Goal: Information Seeking & Learning: Learn about a topic

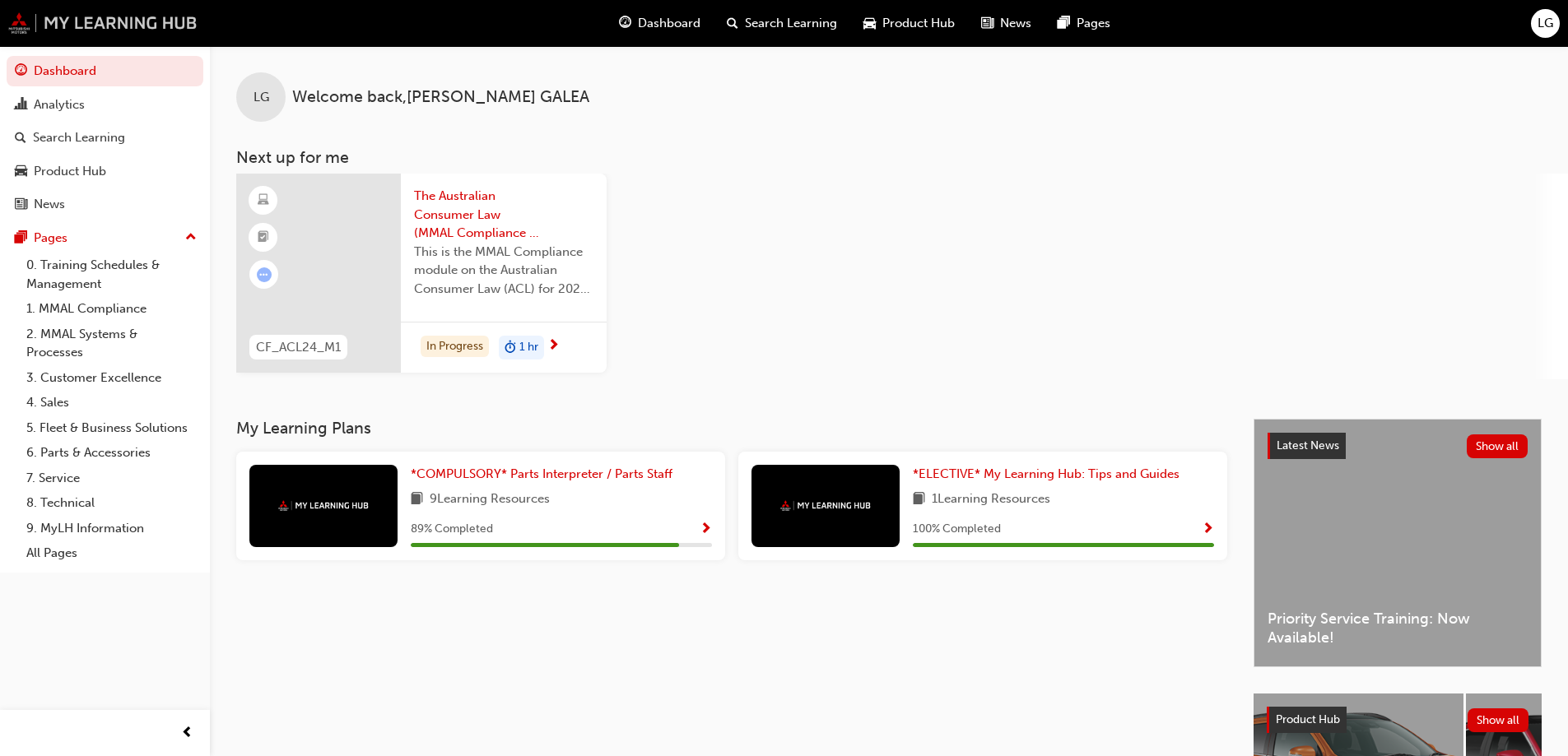
click at [9, 19] on img at bounding box center [103, 23] width 190 height 21
click at [491, 468] on span "*COMPULSORY* Parts Interpreter / Parts Staff" at bounding box center [541, 473] width 261 height 14
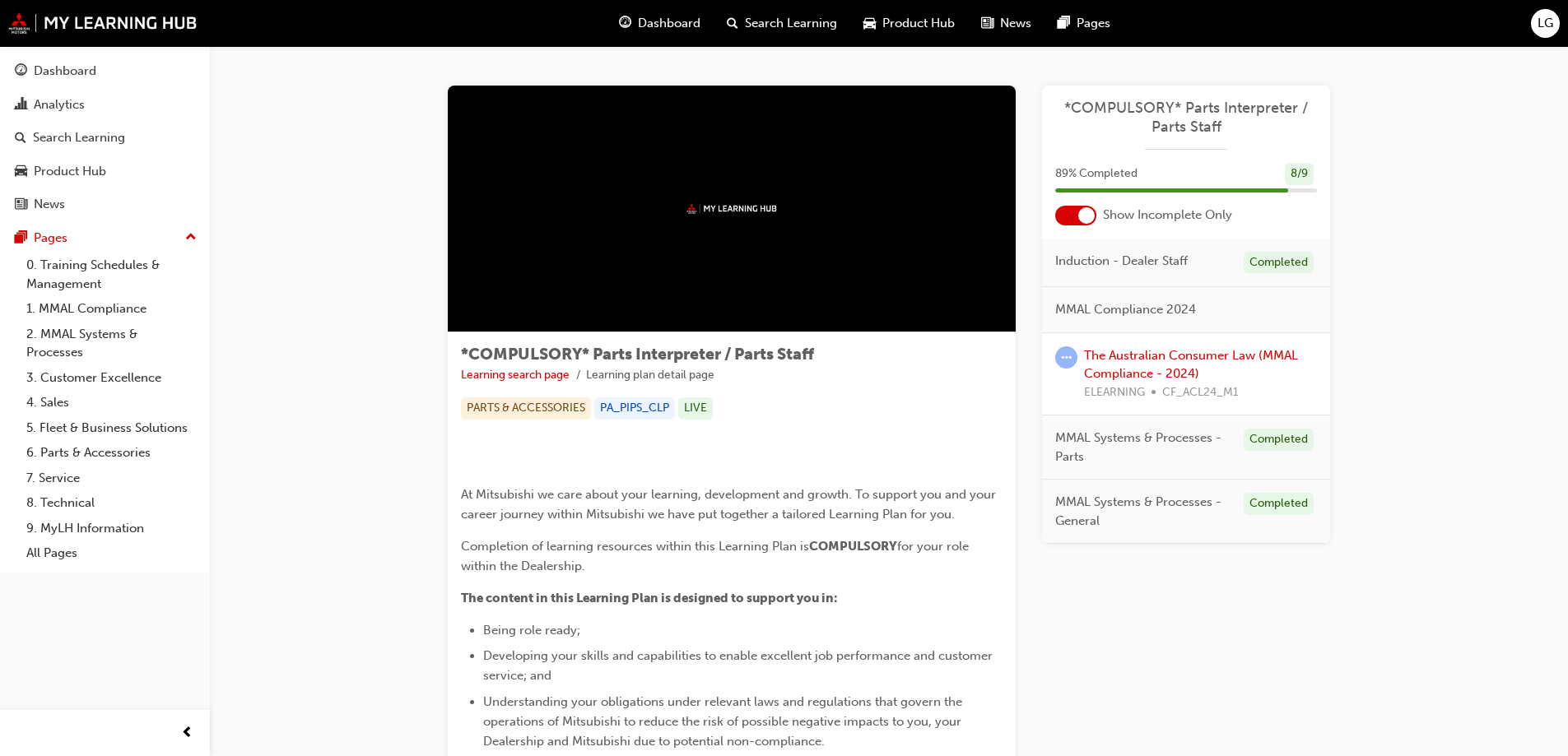
click at [691, 206] on img at bounding box center [731, 208] width 91 height 11
click at [73, 77] on div "Dashboard" at bounding box center [64, 71] width 62 height 19
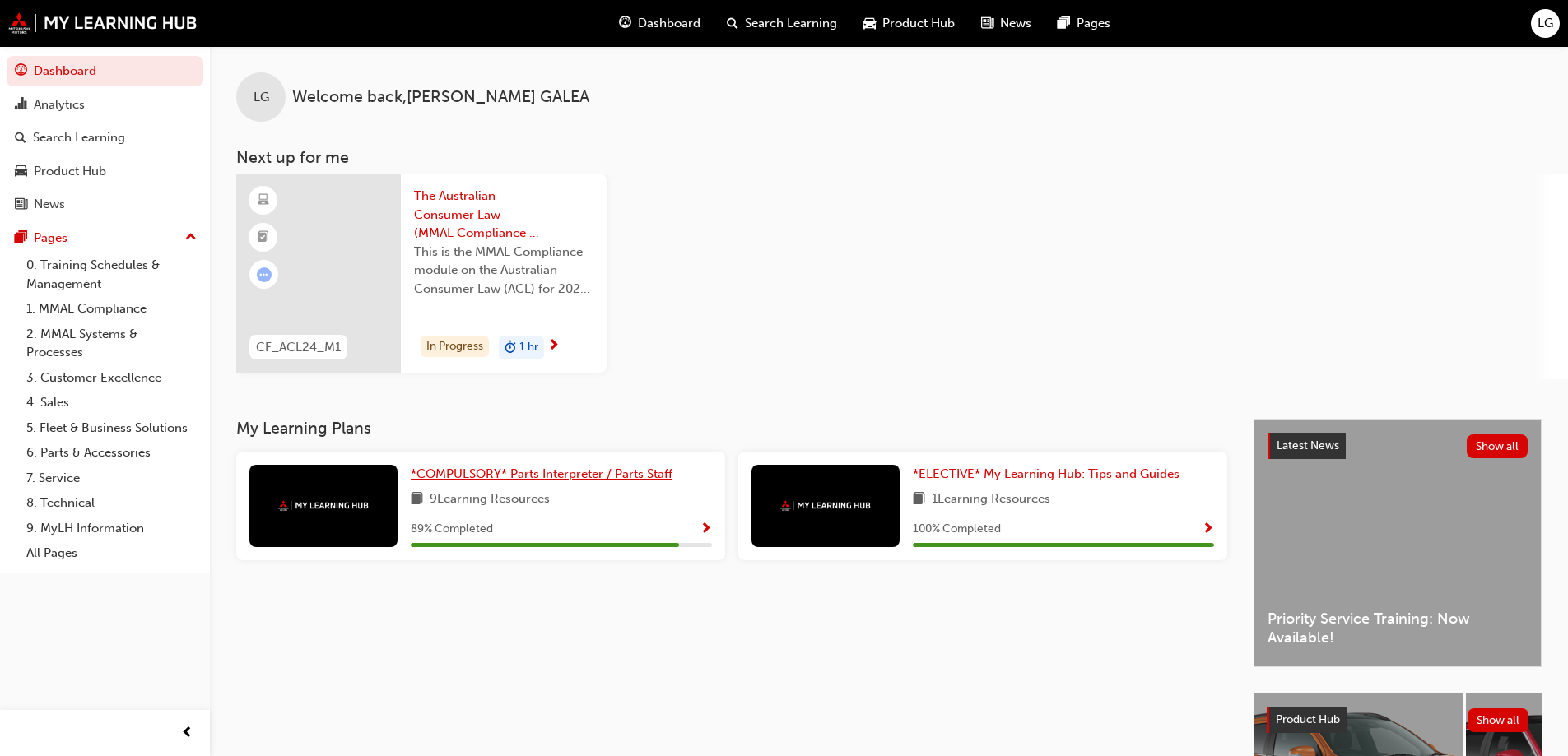
click at [507, 477] on span "*COMPULSORY* Parts Interpreter / Parts Staff" at bounding box center [541, 473] width 261 height 14
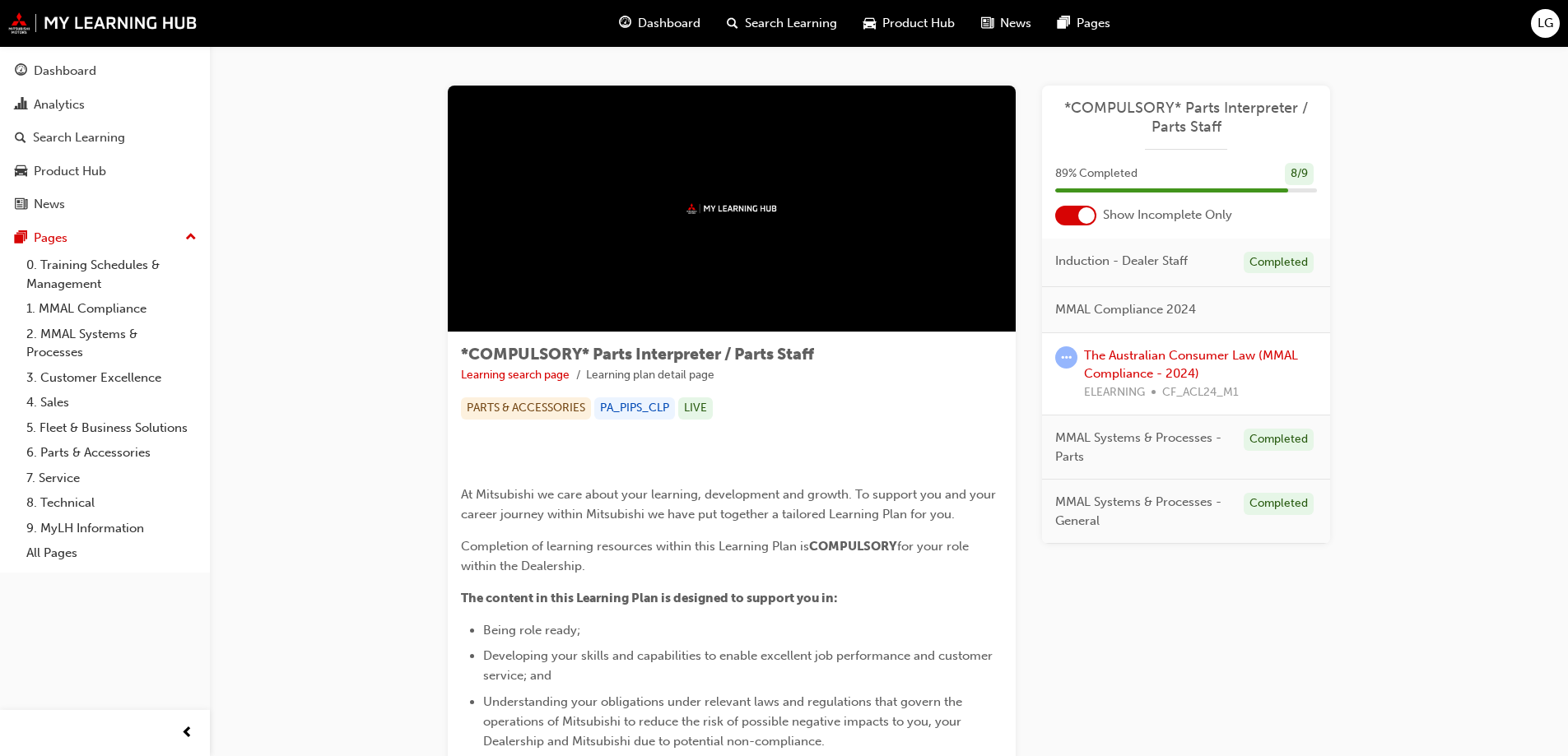
click at [1176, 113] on span "*COMPULSORY* Parts Interpreter / Parts Staff" at bounding box center [1185, 117] width 261 height 37
click at [736, 212] on img at bounding box center [731, 208] width 91 height 11
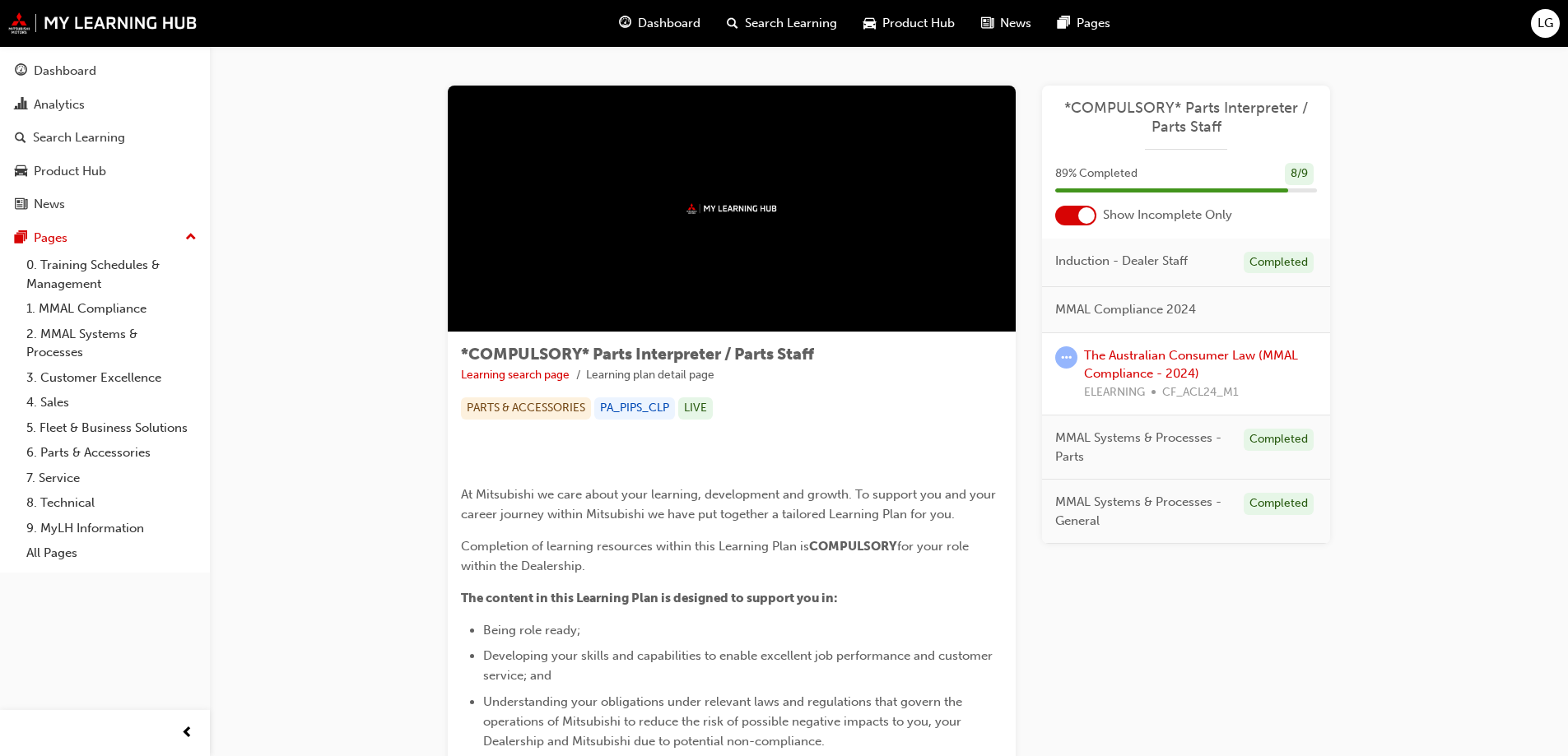
click at [736, 212] on img at bounding box center [731, 208] width 91 height 11
click at [60, 74] on div "Dashboard" at bounding box center [64, 71] width 62 height 19
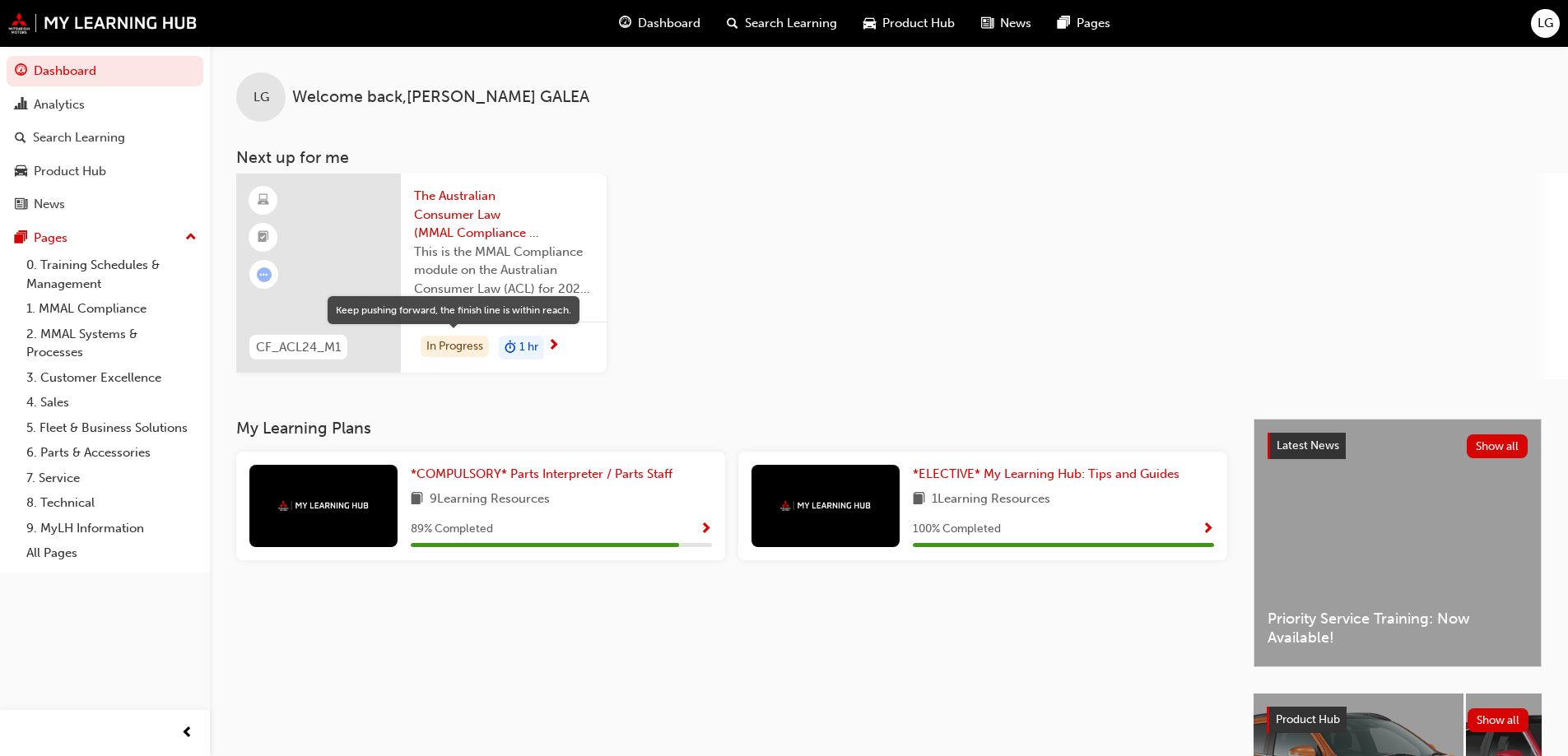
click at [451, 338] on div "In Progress" at bounding box center [454, 346] width 68 height 22
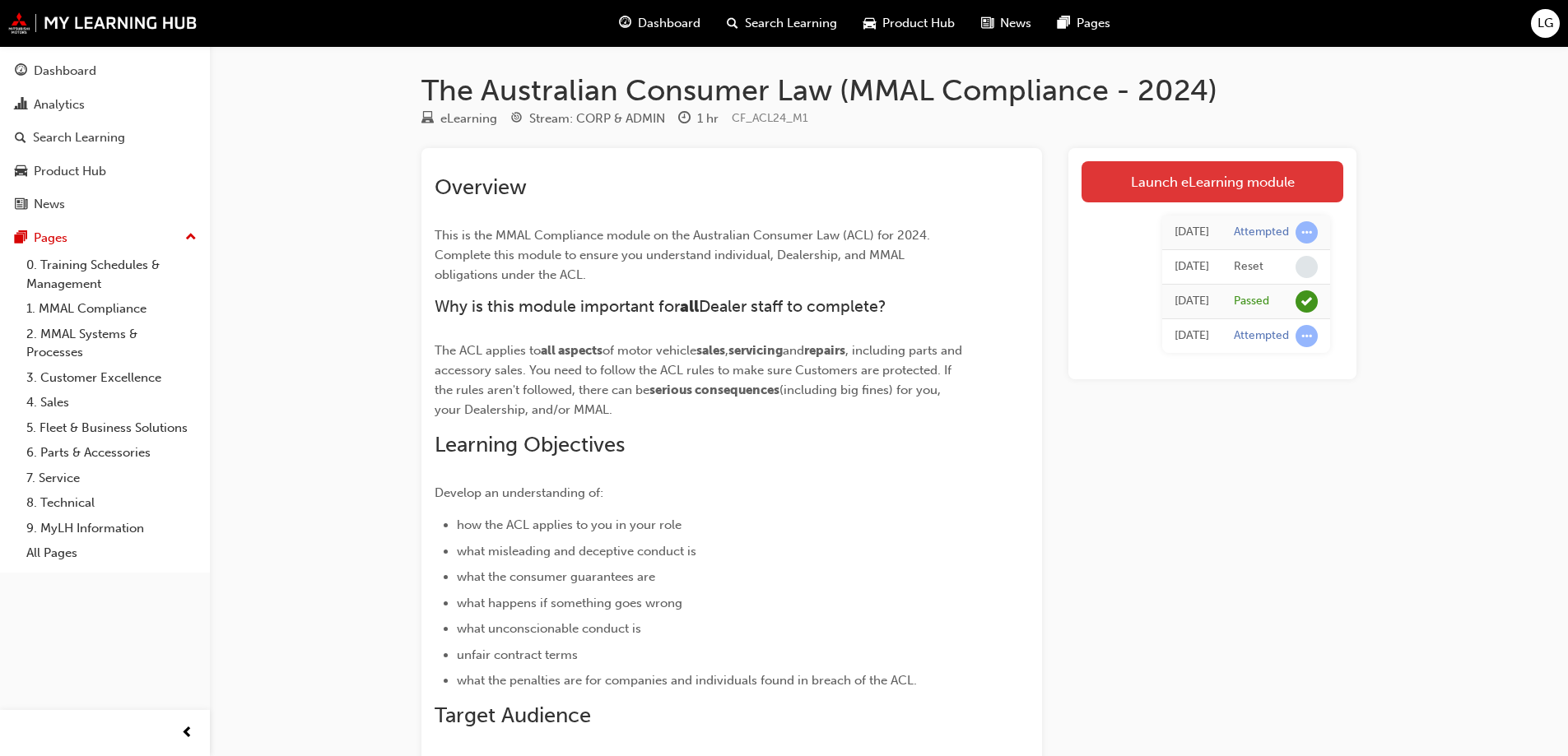
click at [1187, 176] on link "Launch eLearning module" at bounding box center [1212, 181] width 261 height 41
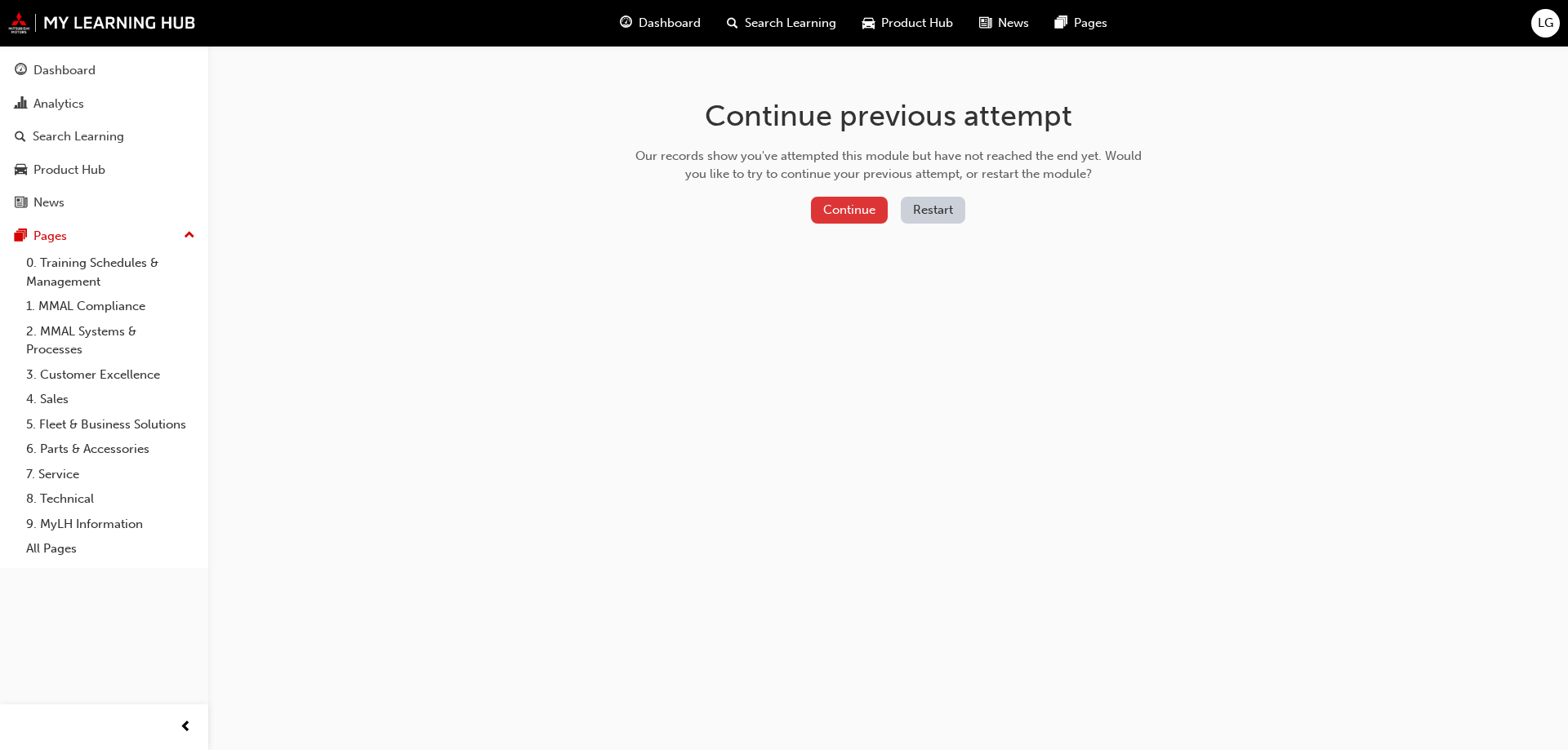
click at [837, 209] on button "Continue" at bounding box center [849, 210] width 77 height 27
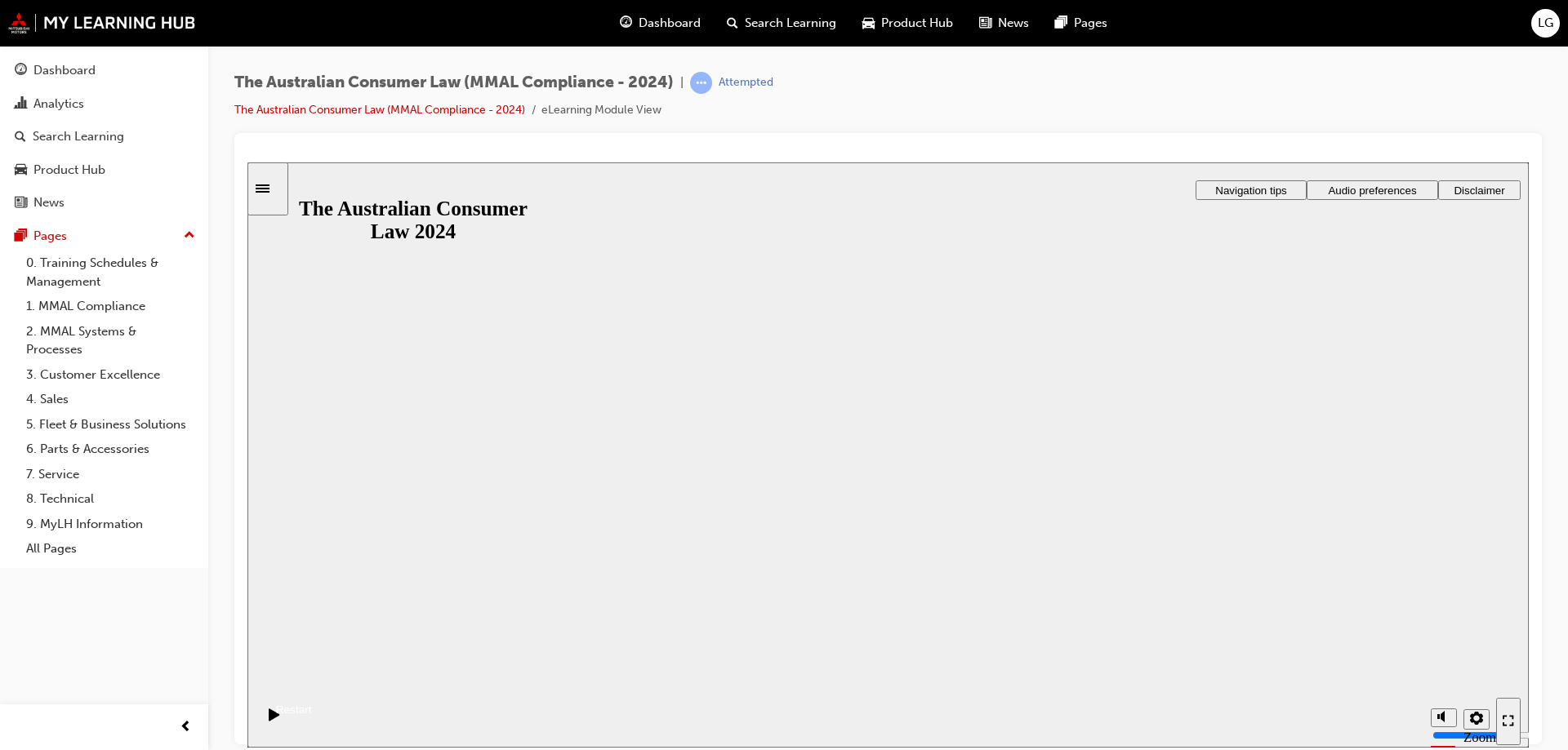
click at [312, 679] on button "Resume" at bounding box center [279, 689] width 65 height 21
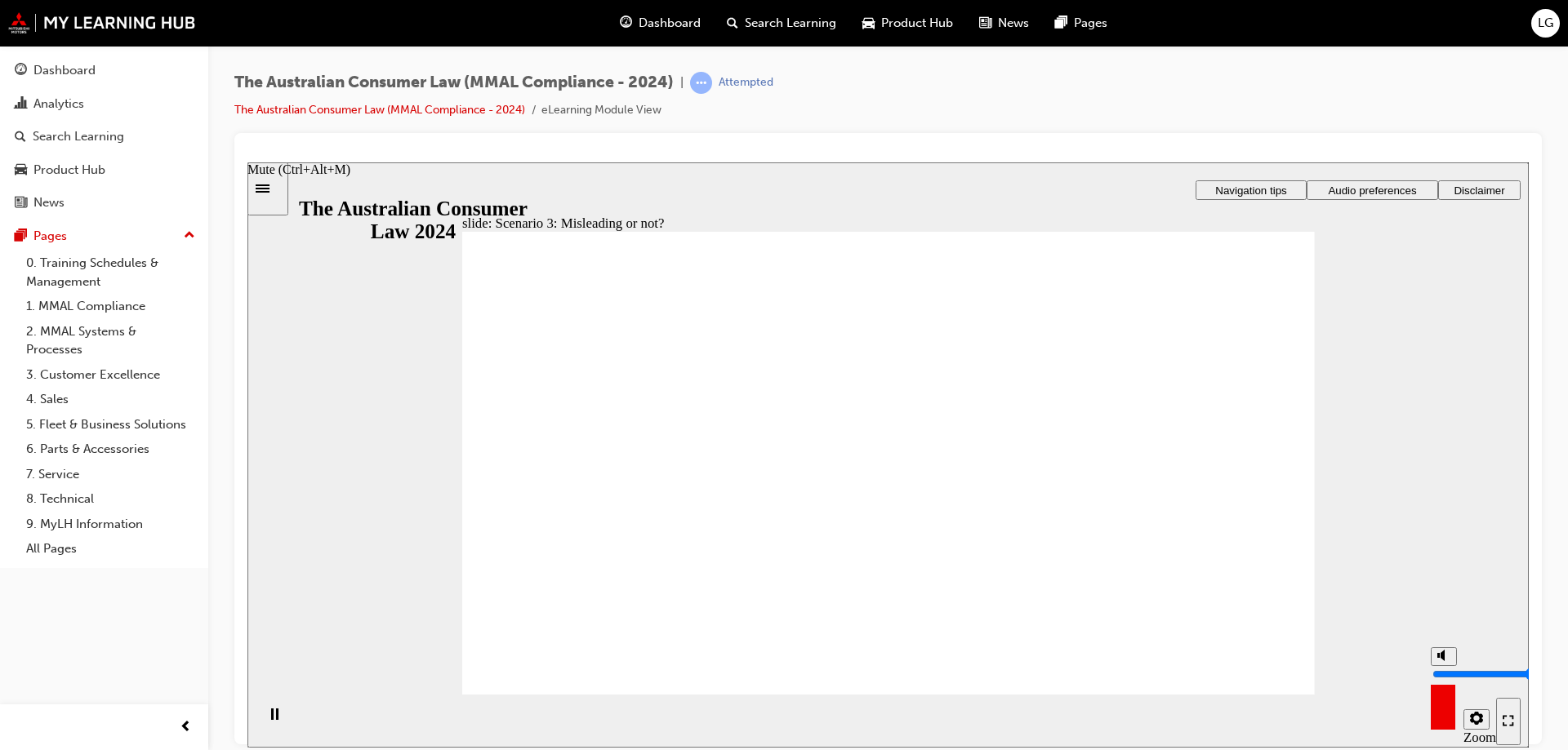
drag, startPoint x: 1445, startPoint y: 653, endPoint x: 1445, endPoint y: 636, distance: 17.0
click at [1445, 666] on input "volume" at bounding box center [1484, 673] width 105 height 13
click at [1445, 713] on div "misc controls" at bounding box center [1443, 696] width 25 height 61
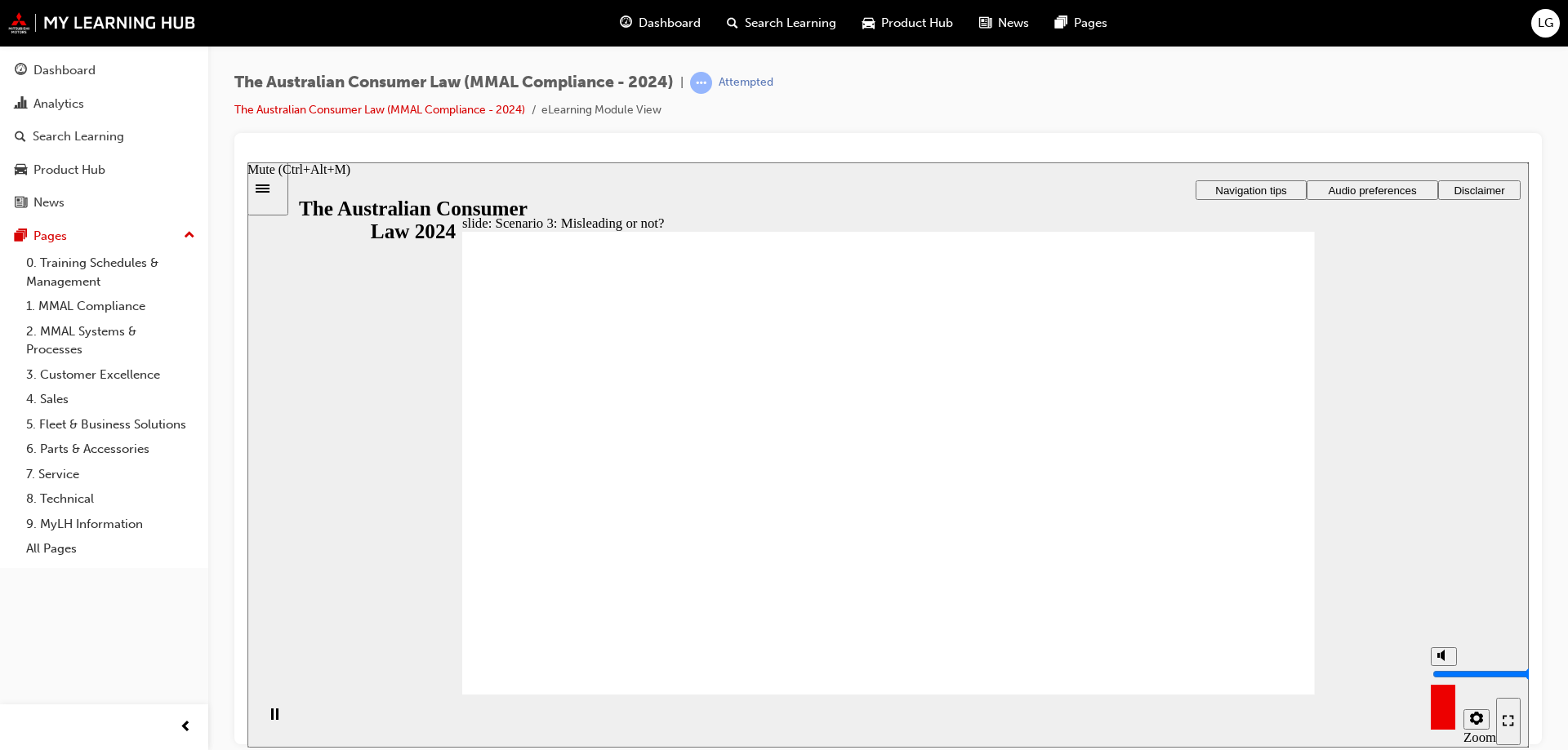
click at [1445, 713] on div "misc controls" at bounding box center [1443, 696] width 25 height 61
click at [350, 177] on div "Mute (Ctrl+Alt+M)" at bounding box center [298, 168] width 103 height 14
click at [1445, 660] on icon "Mute (Ctrl+Alt+M)" at bounding box center [1444, 654] width 13 height 11
drag, startPoint x: 1444, startPoint y: 690, endPoint x: 1440, endPoint y: 620, distance: 70.1
type input "10"
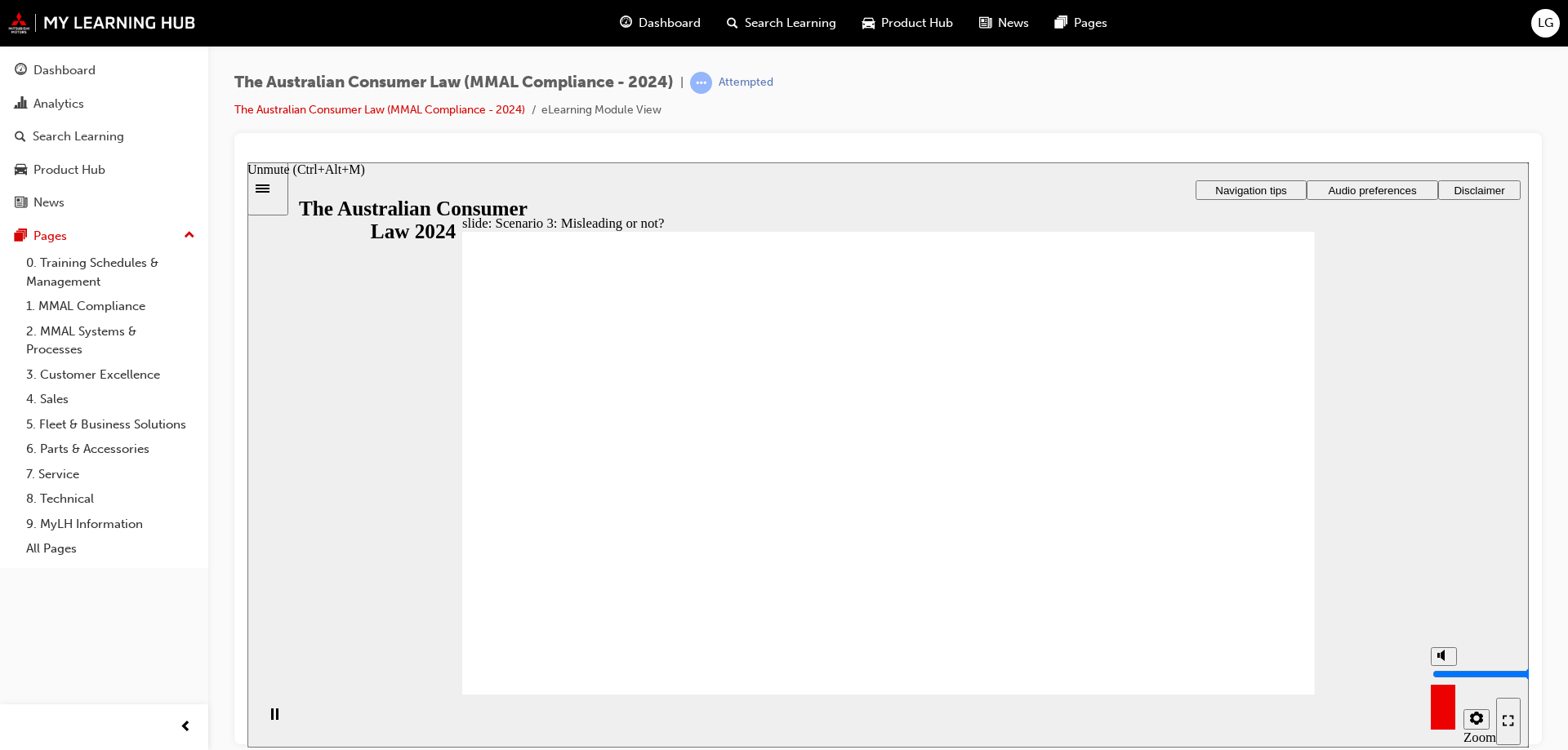
click at [1440, 666] on input "volume" at bounding box center [1484, 673] width 105 height 13
click at [1434, 672] on div "slide: Scenario 3: Misleading or not? Rectangle 1 Rectangle 3 Parallelogram 2 P…" at bounding box center [887, 454] width 1281 height 585
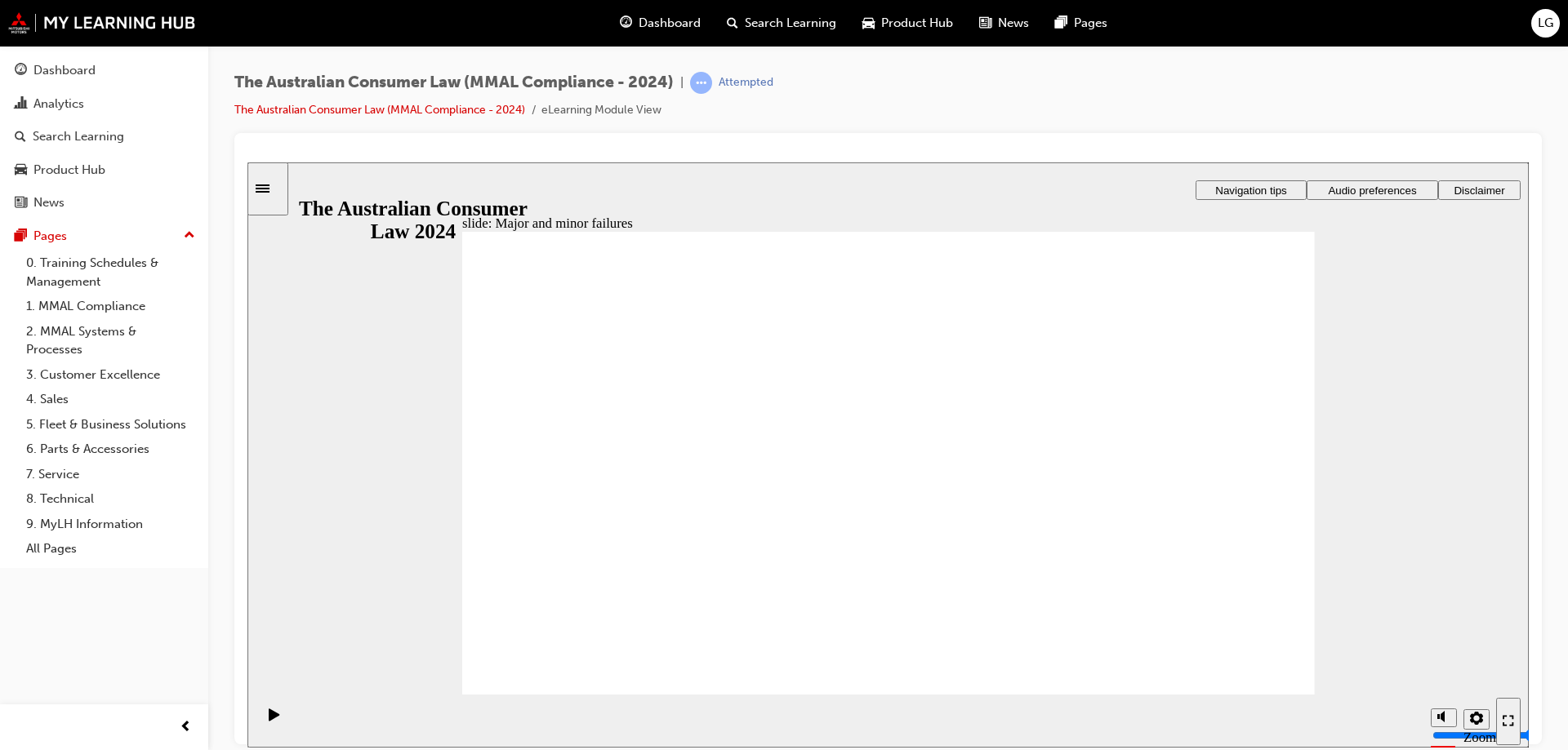
drag, startPoint x: 857, startPoint y: 392, endPoint x: 1114, endPoint y: 562, distance: 308.1
drag, startPoint x: 869, startPoint y: 410, endPoint x: 645, endPoint y: 578, distance: 280.0
drag, startPoint x: 887, startPoint y: 343, endPoint x: 1142, endPoint y: 520, distance: 310.4
drag, startPoint x: 879, startPoint y: 383, endPoint x: 667, endPoint y: 557, distance: 274.3
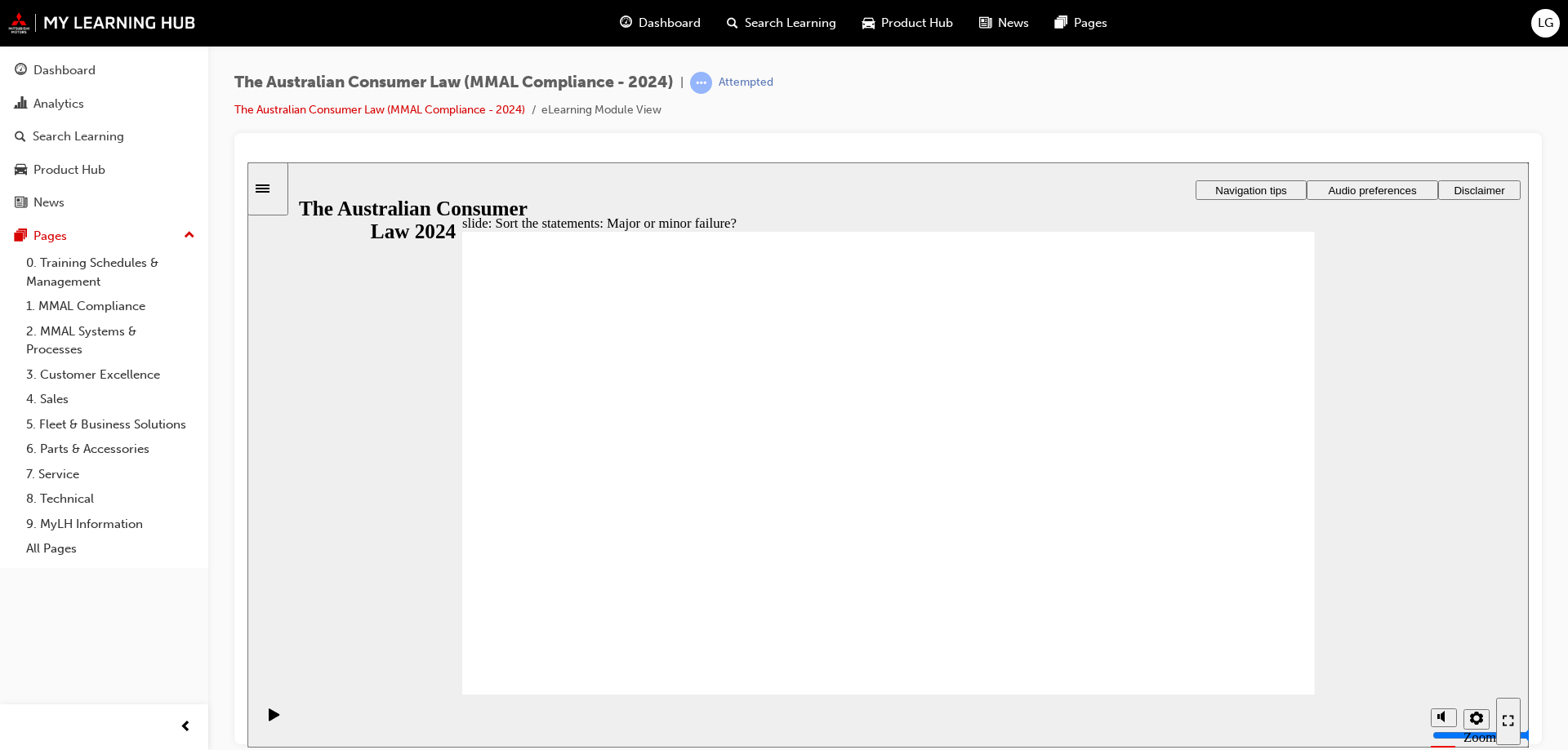
drag, startPoint x: 865, startPoint y: 378, endPoint x: 636, endPoint y: 542, distance: 281.7
drag, startPoint x: 841, startPoint y: 375, endPoint x: 611, endPoint y: 549, distance: 288.4
drag, startPoint x: 870, startPoint y: 369, endPoint x: 649, endPoint y: 536, distance: 277.0
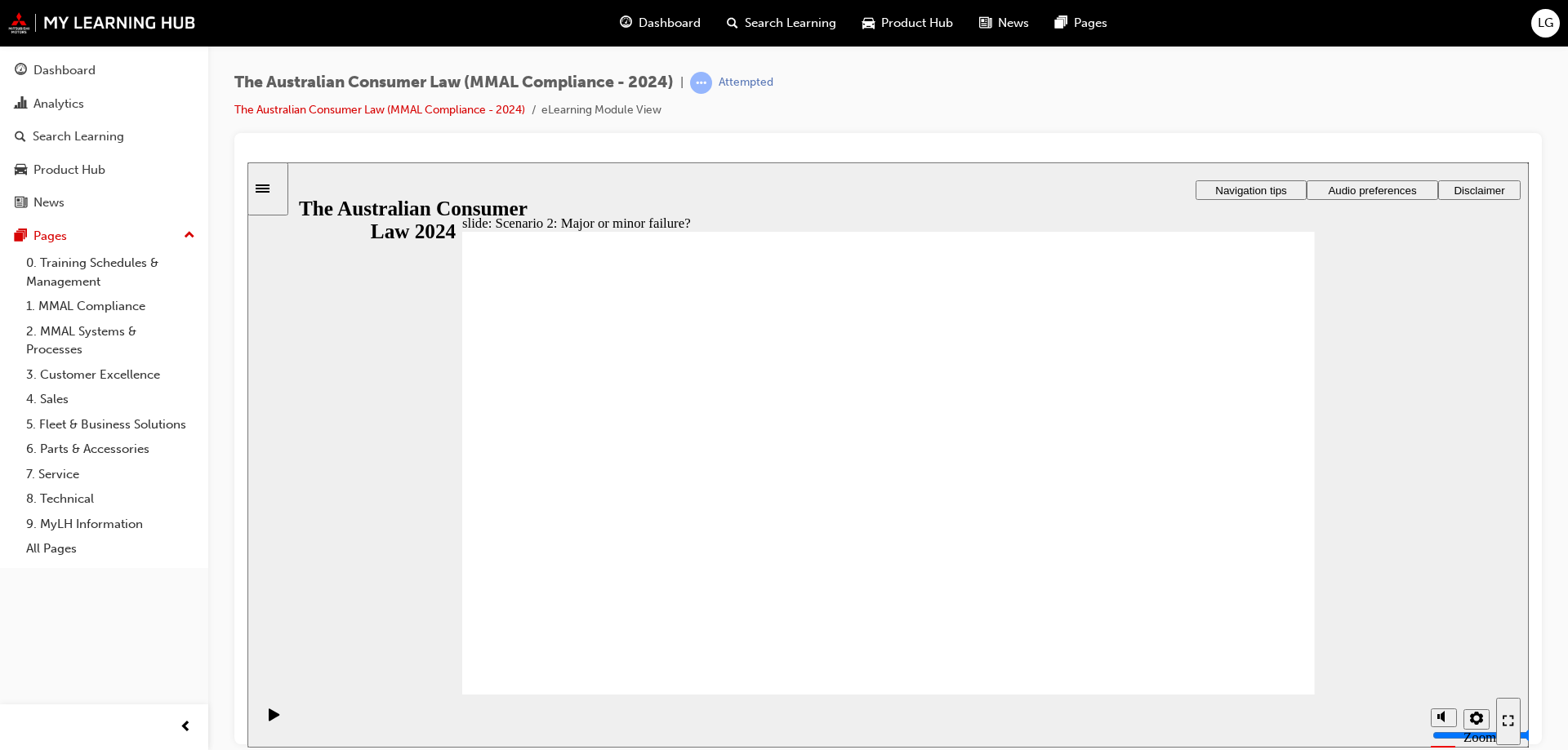
click at [269, 716] on icon "Play (Ctrl+Alt+P)" at bounding box center [274, 713] width 10 height 12
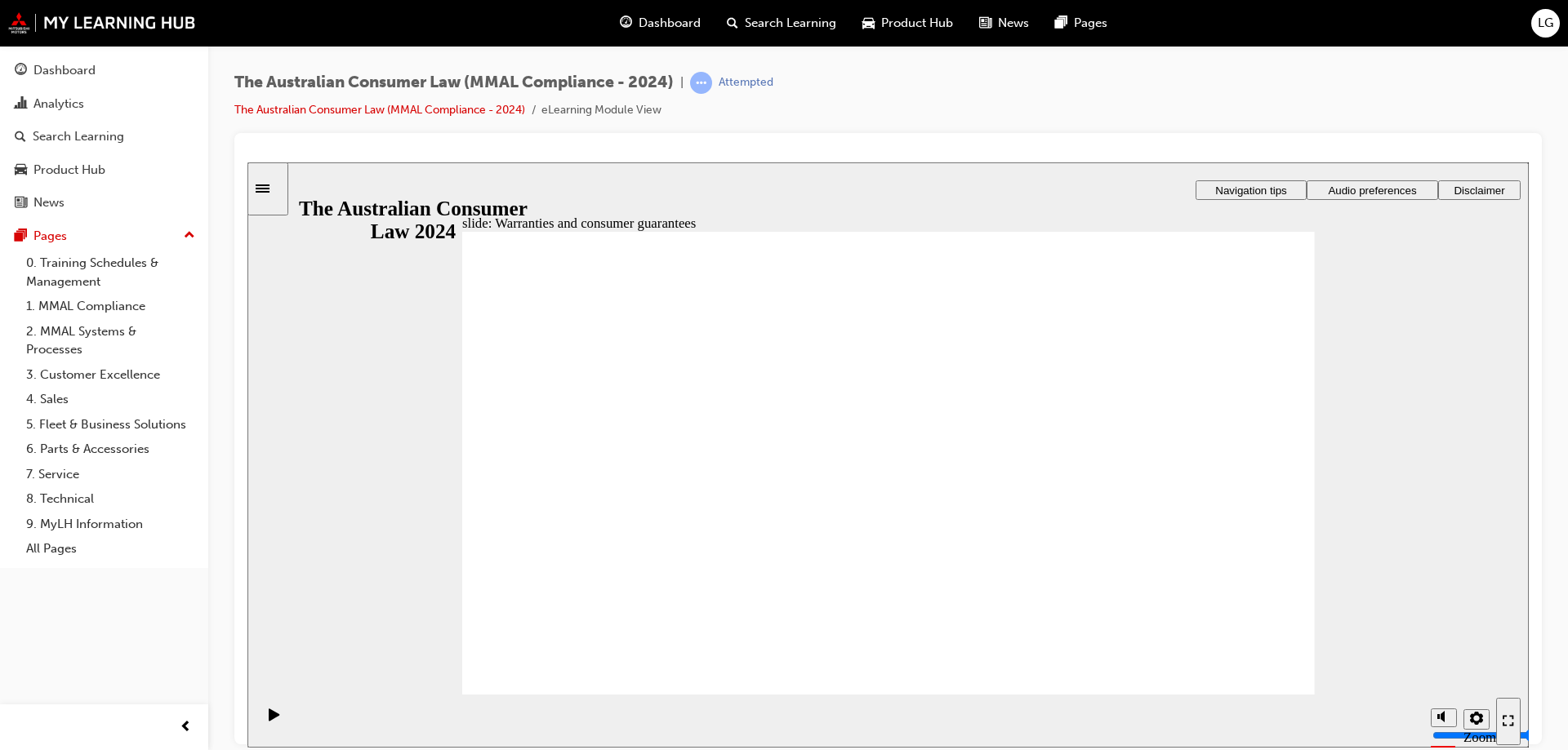
click at [66, 73] on div "Dashboard" at bounding box center [64, 70] width 62 height 19
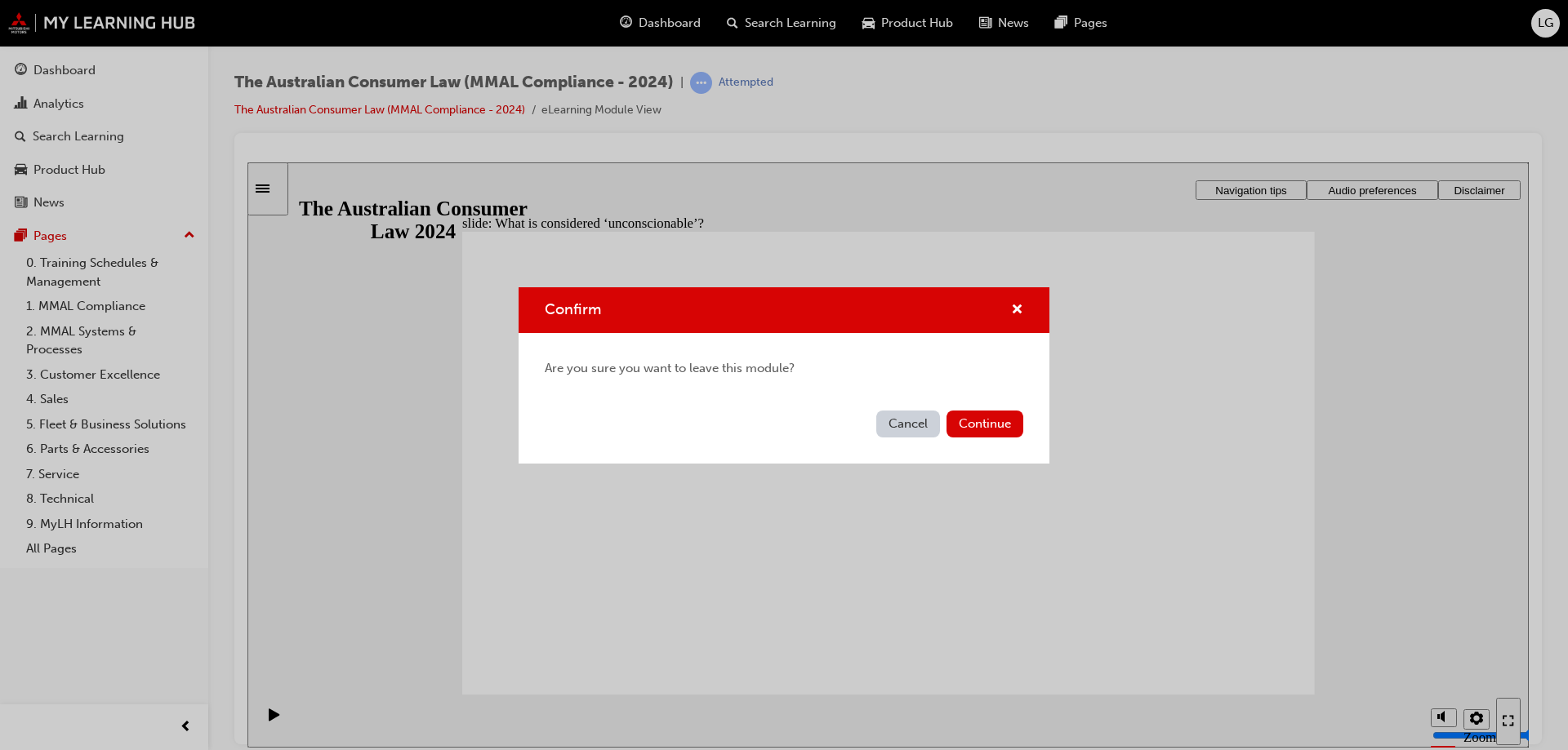
click at [915, 422] on button "Cancel" at bounding box center [907, 423] width 64 height 27
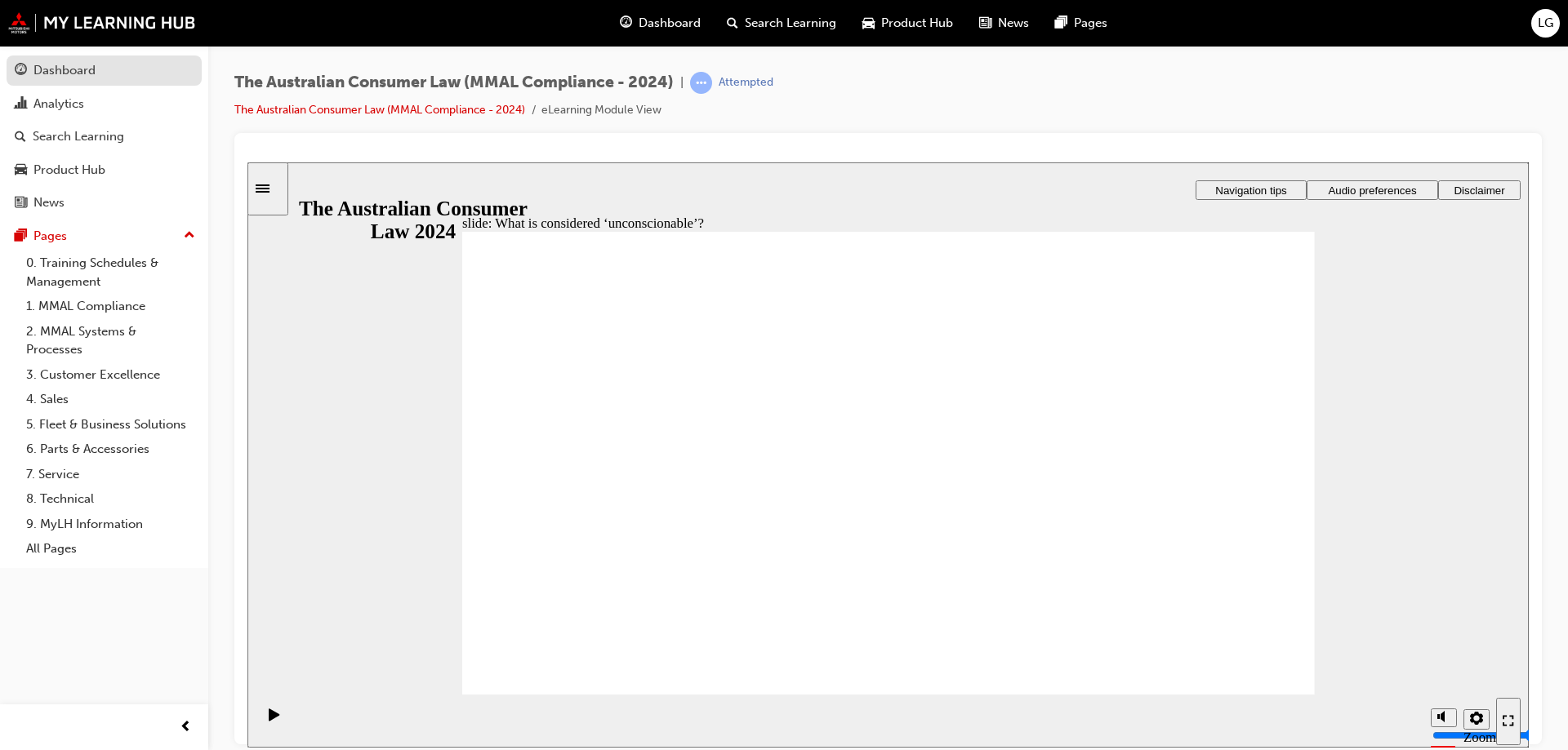
click at [72, 79] on div "Dashboard" at bounding box center [64, 70] width 62 height 19
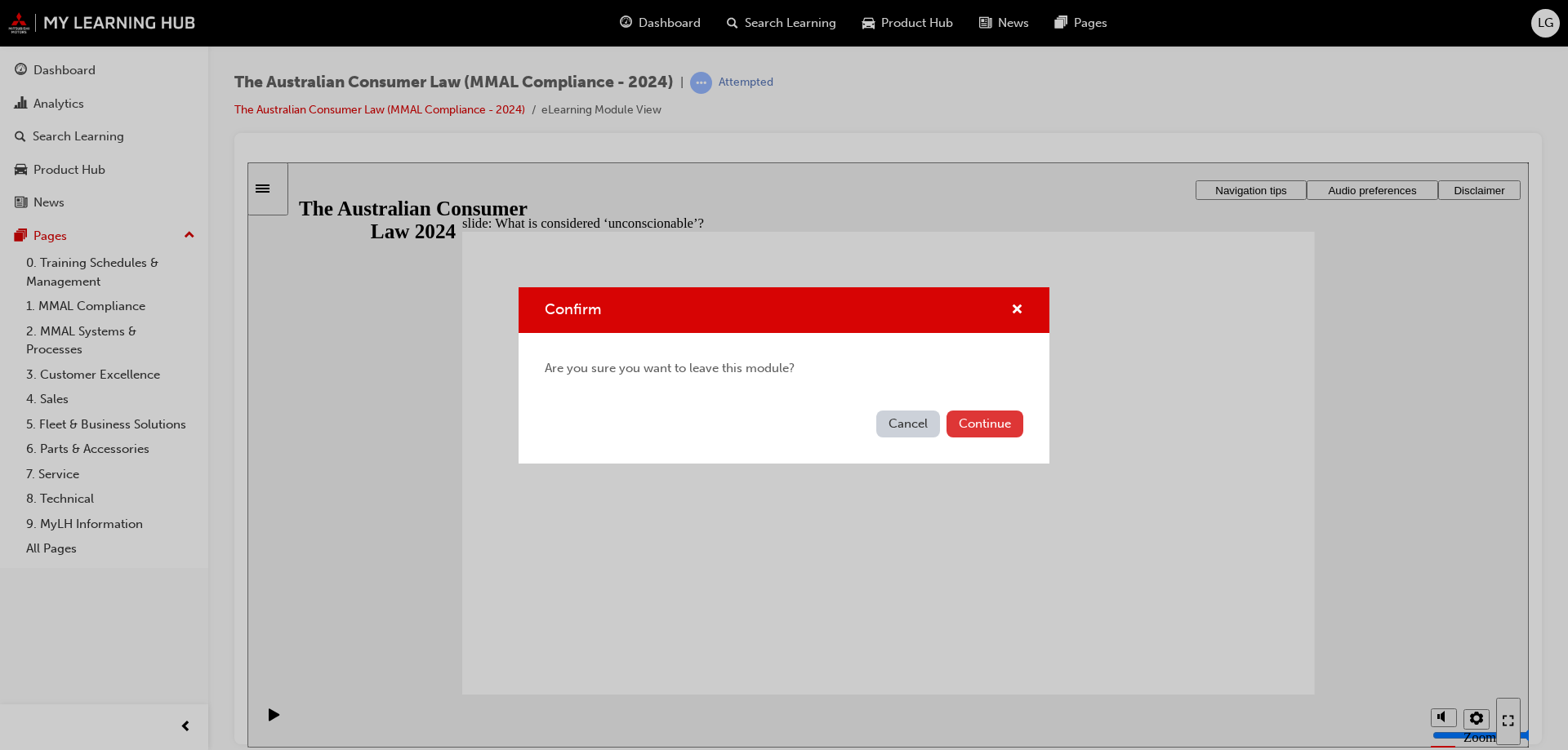
click at [985, 432] on button "Continue" at bounding box center [984, 423] width 77 height 27
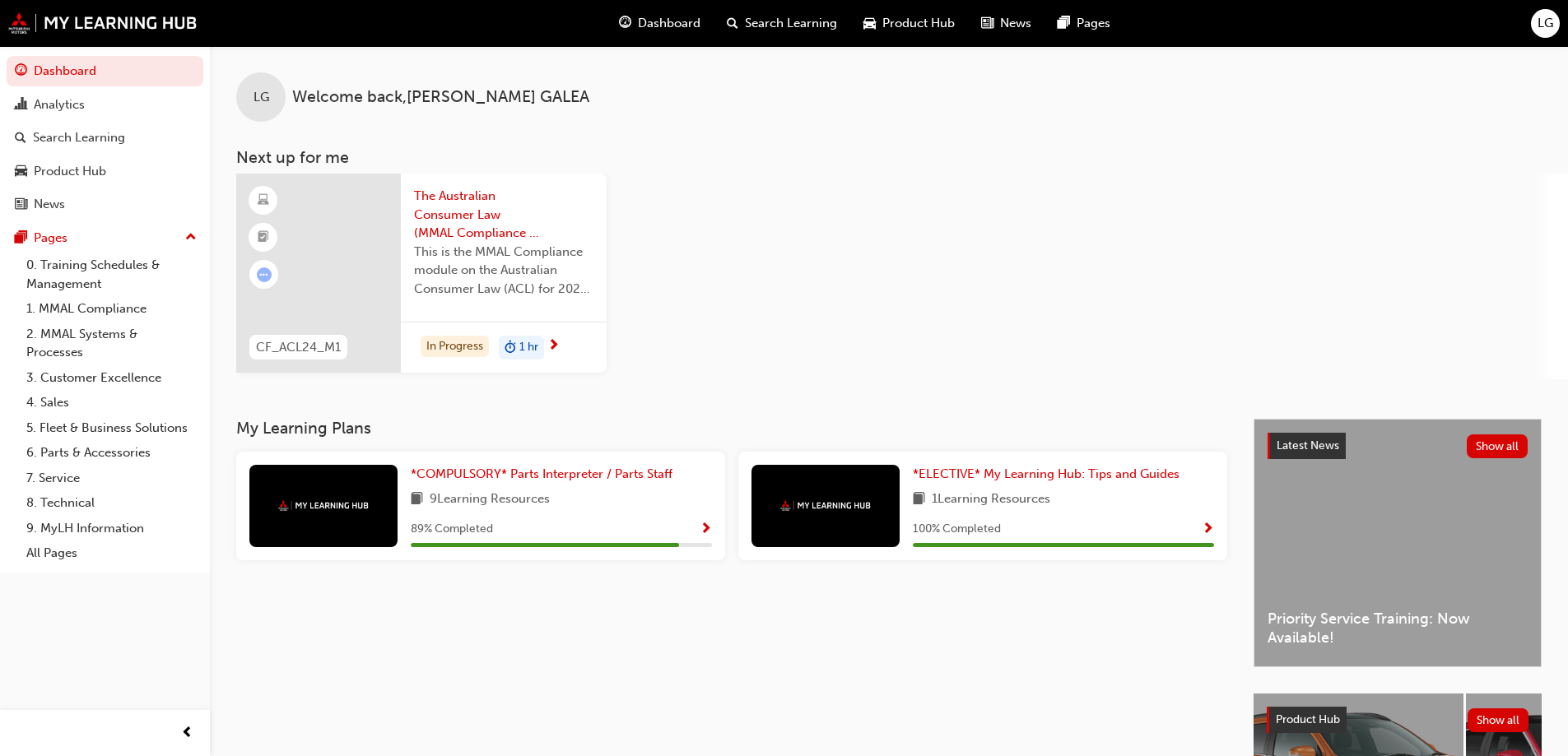
click at [455, 519] on div "89 % Completed" at bounding box center [561, 528] width 302 height 20
click at [707, 528] on span "Show Progress" at bounding box center [706, 529] width 12 height 14
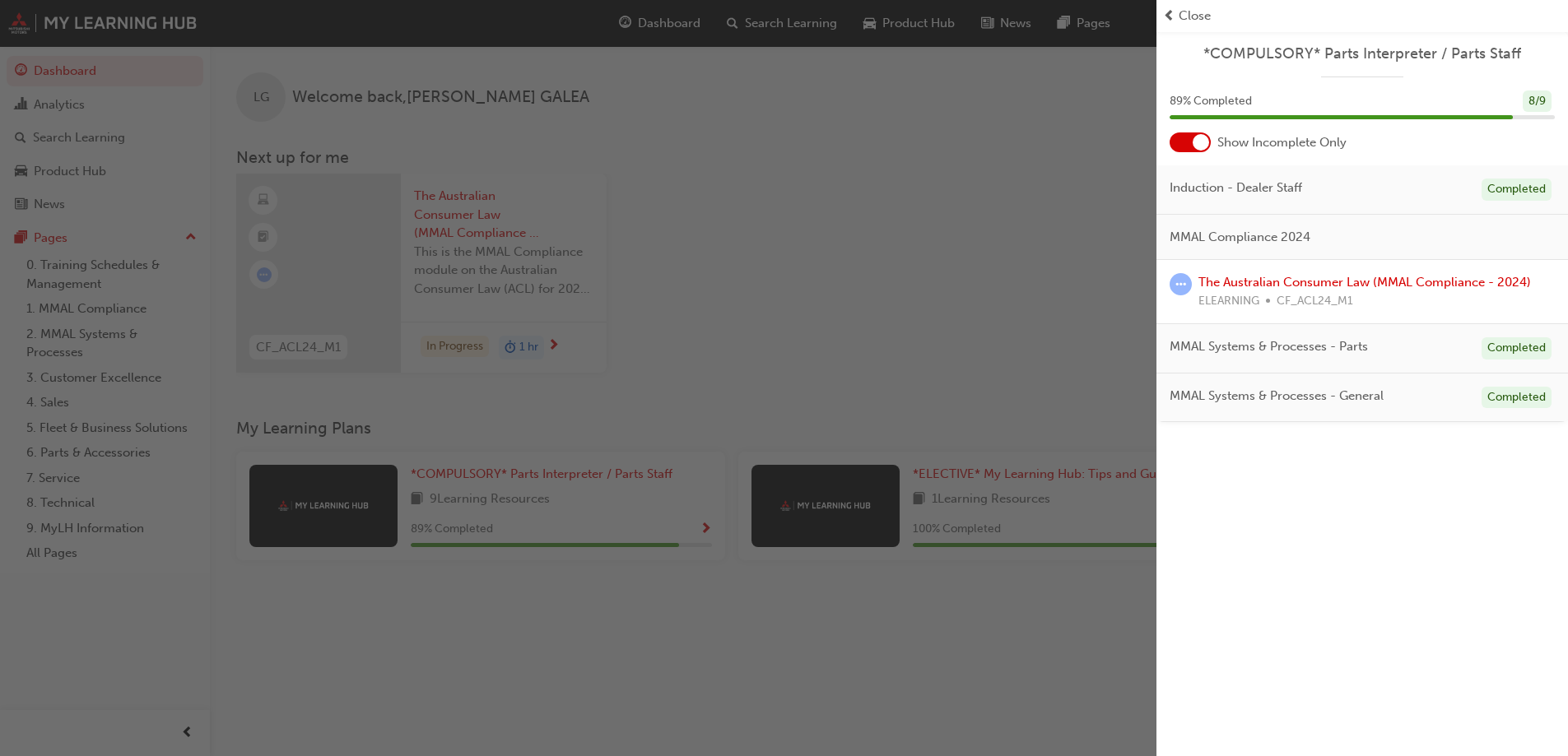
drag, startPoint x: 1512, startPoint y: 118, endPoint x: 1534, endPoint y: 120, distance: 22.1
click at [1534, 120] on div "89 % Completed 8 / 9" at bounding box center [1362, 112] width 412 height 43
click at [1183, 18] on span "Close" at bounding box center [1195, 16] width 33 height 19
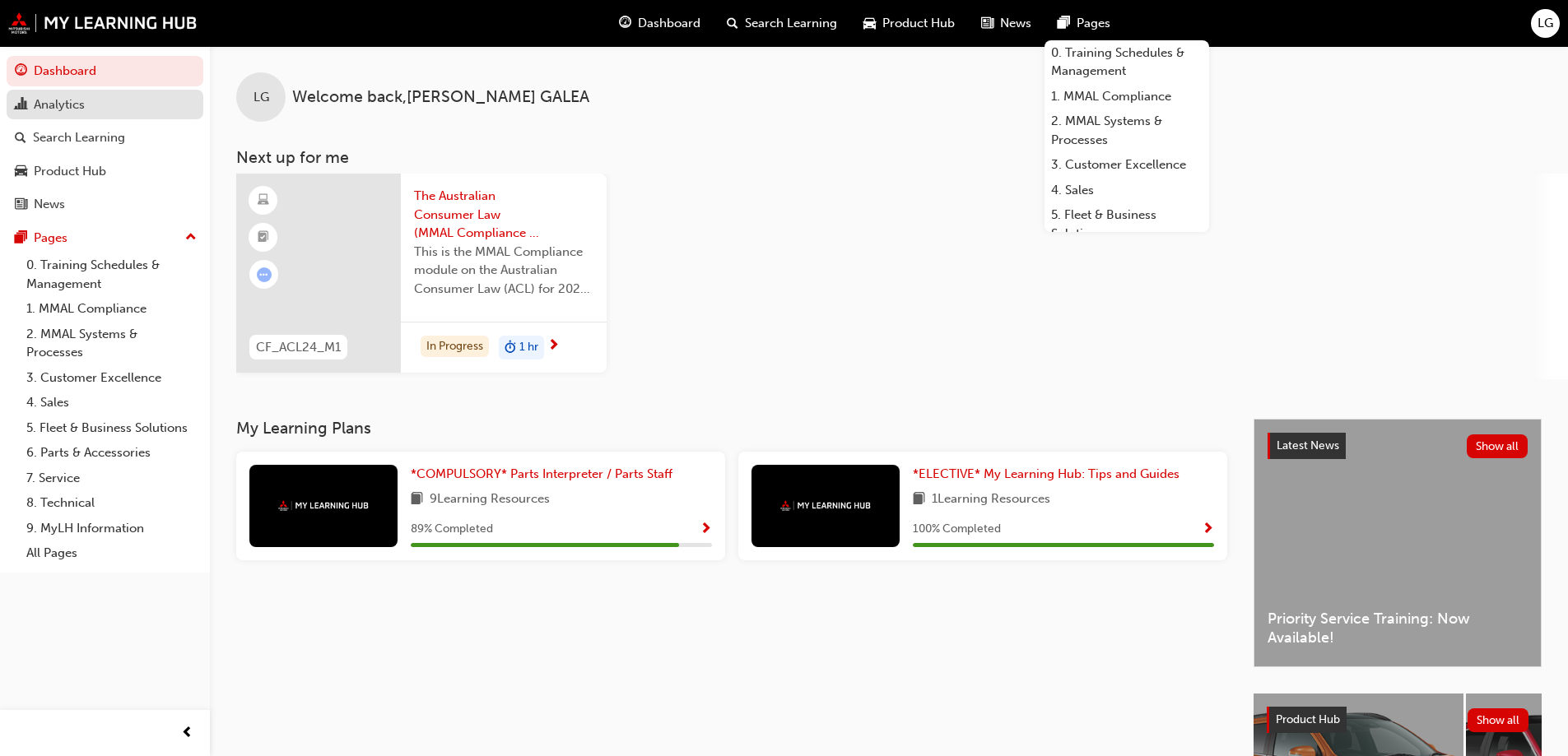
click at [46, 112] on div "Analytics" at bounding box center [58, 105] width 51 height 19
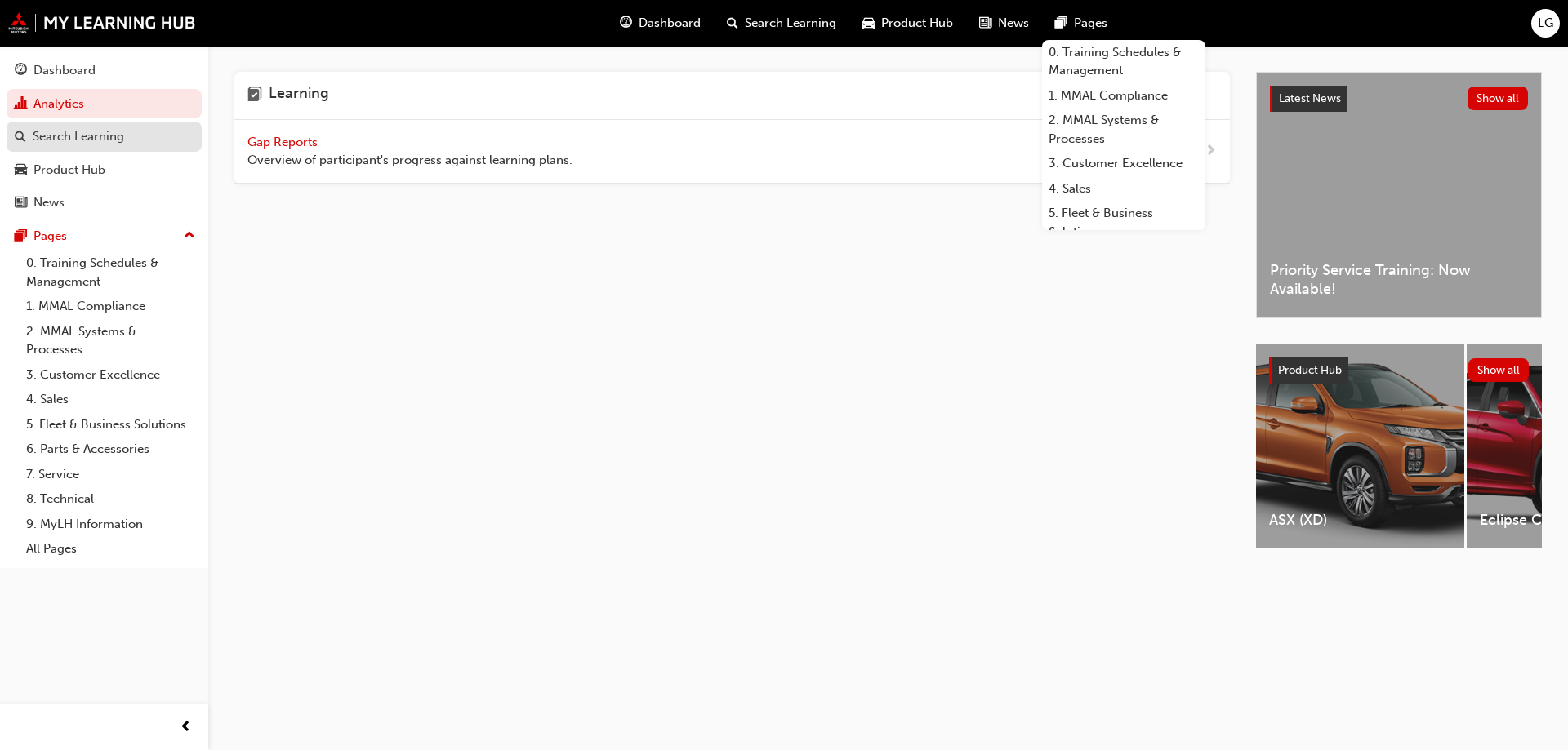
click at [52, 139] on div "Search Learning" at bounding box center [78, 137] width 91 height 19
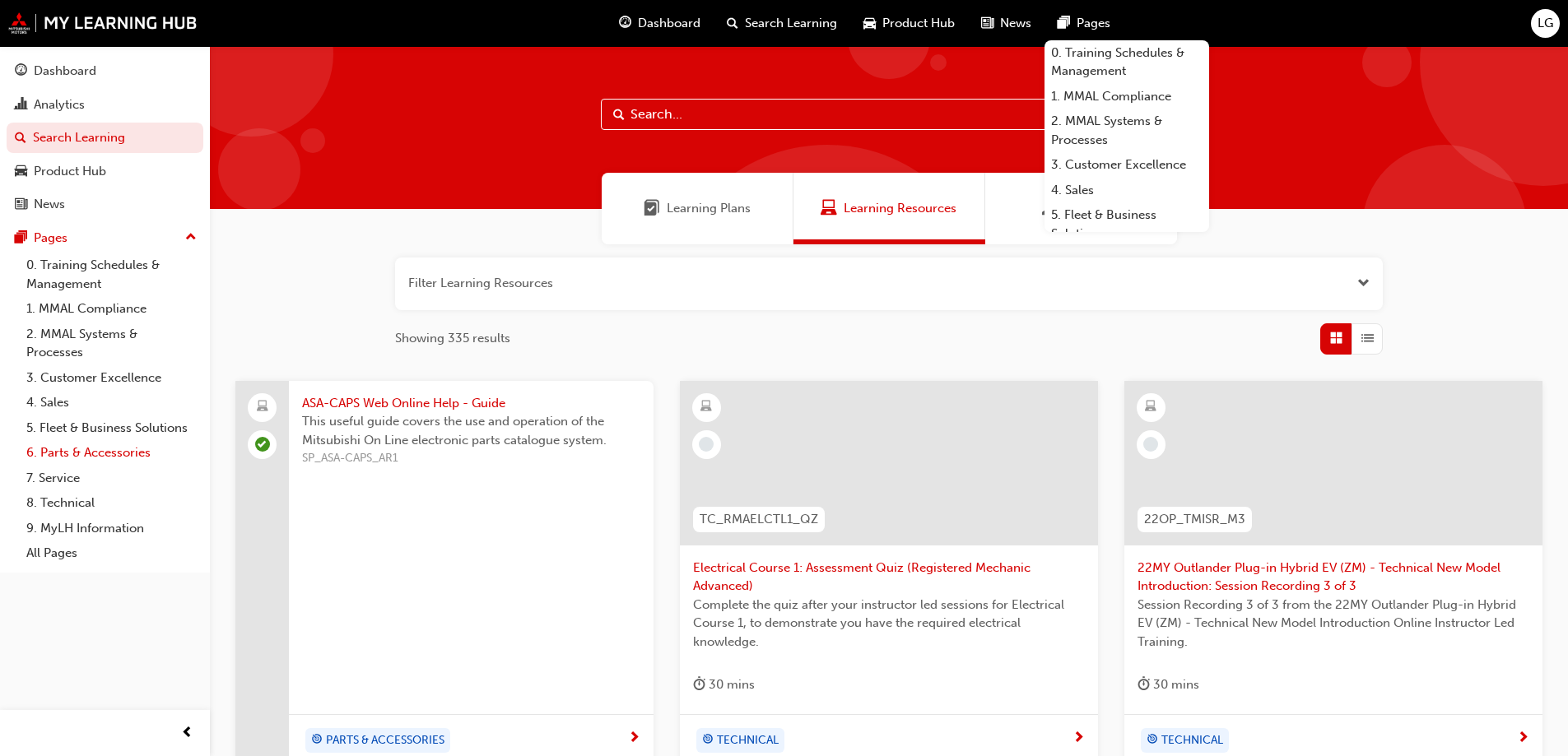
click at [70, 445] on link "6. Parts & Accessories" at bounding box center [112, 453] width 184 height 26
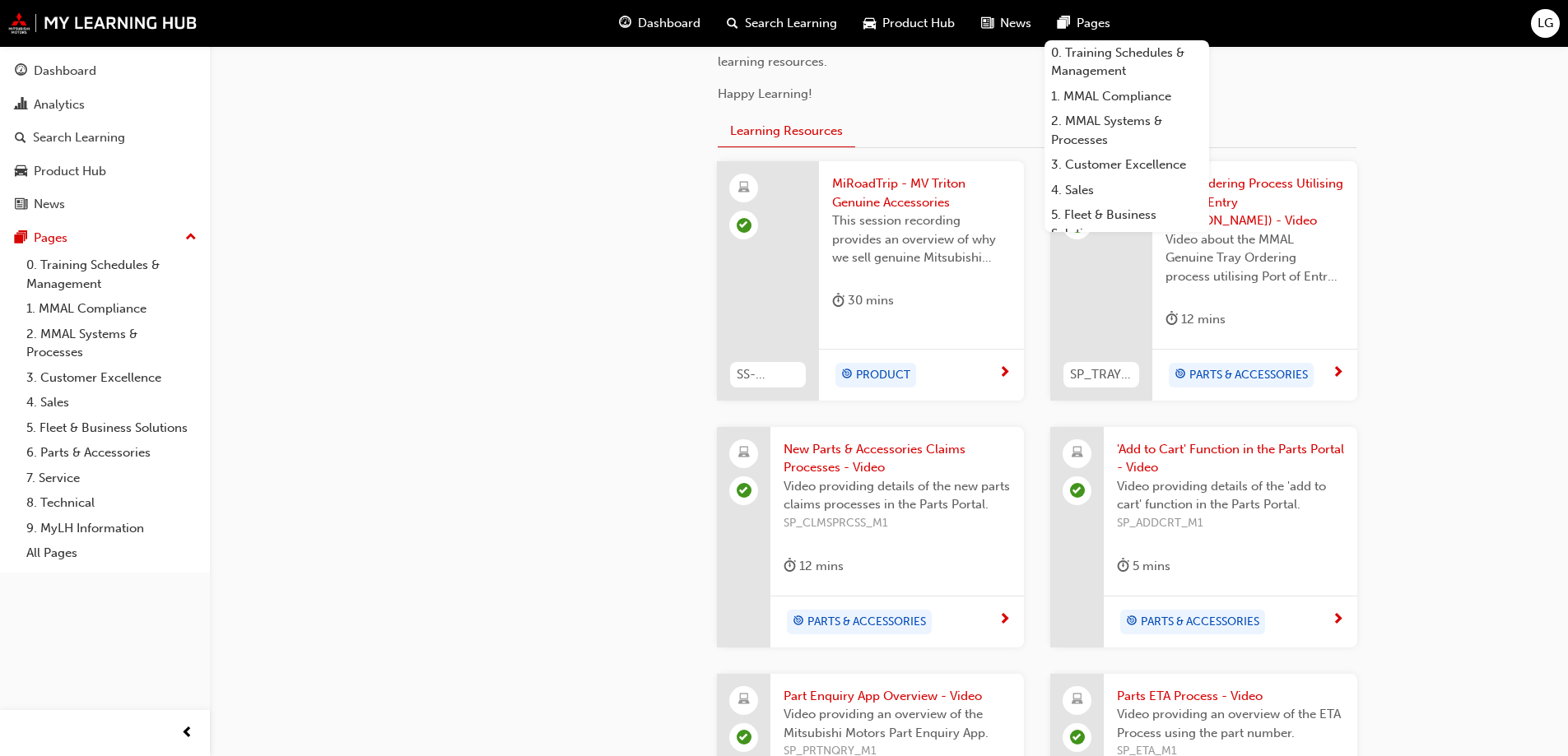
scroll to position [603, 0]
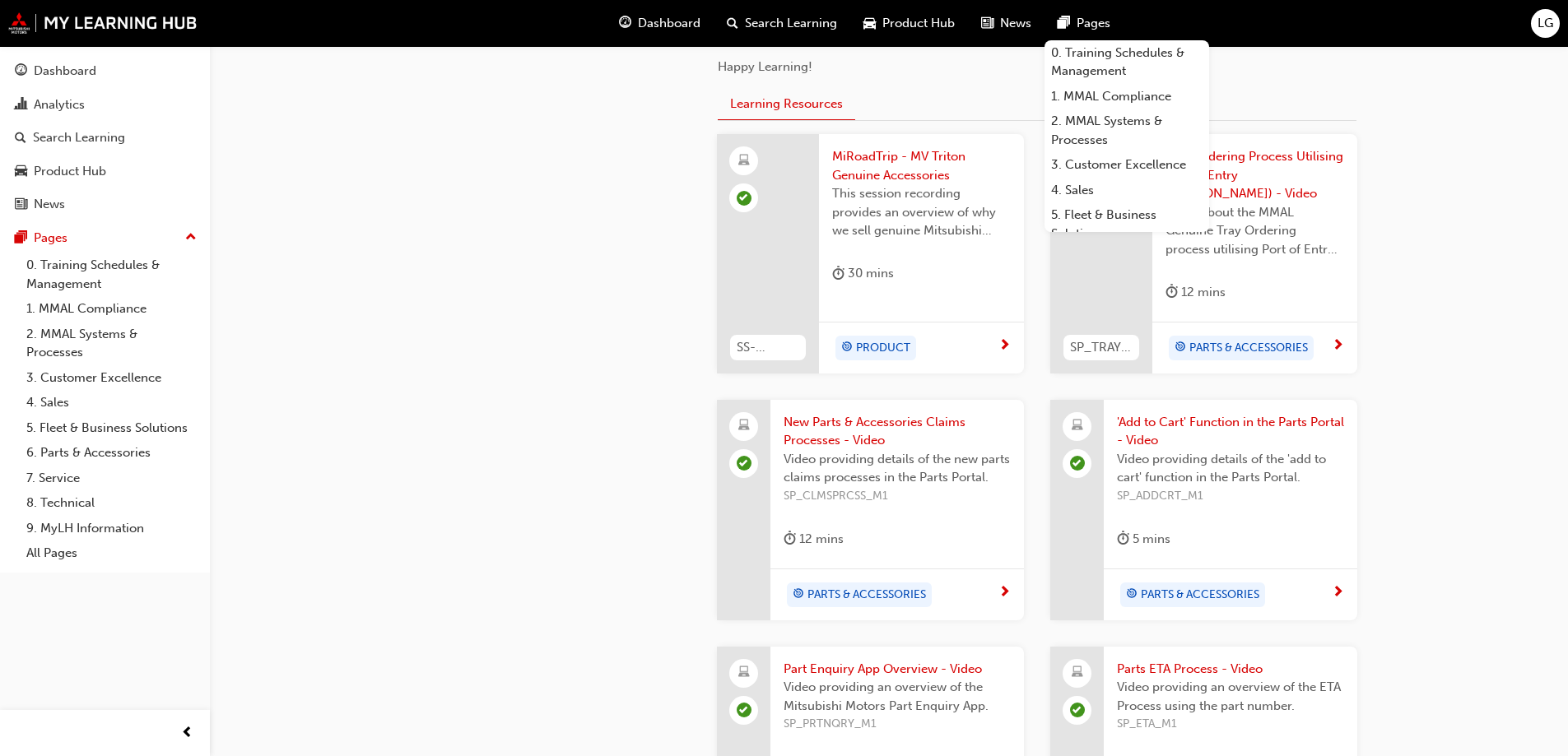
click at [1509, 314] on div "6. Parts & Accessories 👋 Welcome to the Parts & Accessories page. On this page …" at bounding box center [784, 579] width 1568 height 2365
click at [1445, 317] on div "6. Parts & Accessories 👋 Welcome to the Parts & Accessories page. On this page …" at bounding box center [784, 579] width 1568 height 2365
click at [1343, 96] on div "Learning Resources" at bounding box center [1037, 105] width 638 height 33
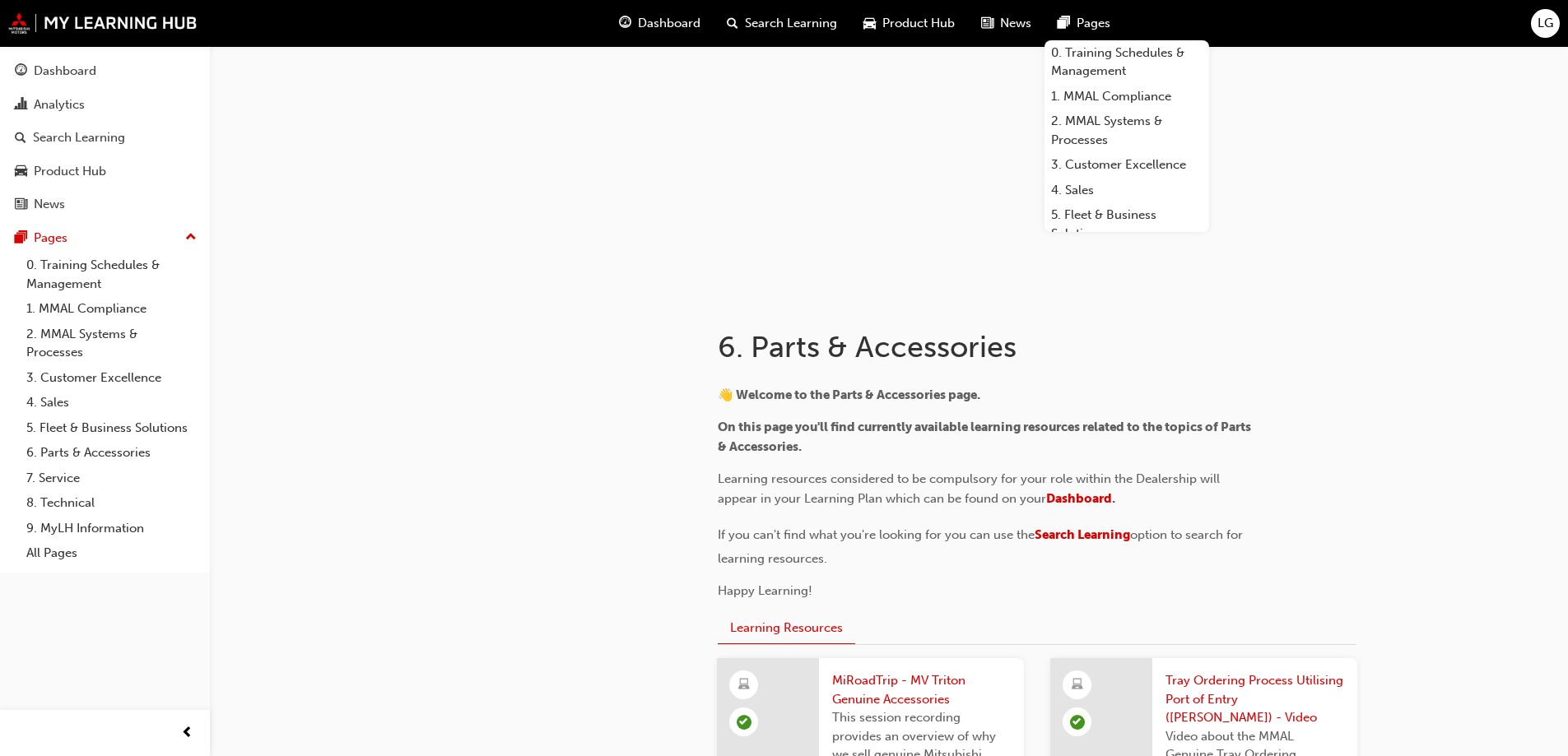
scroll to position [55, 0]
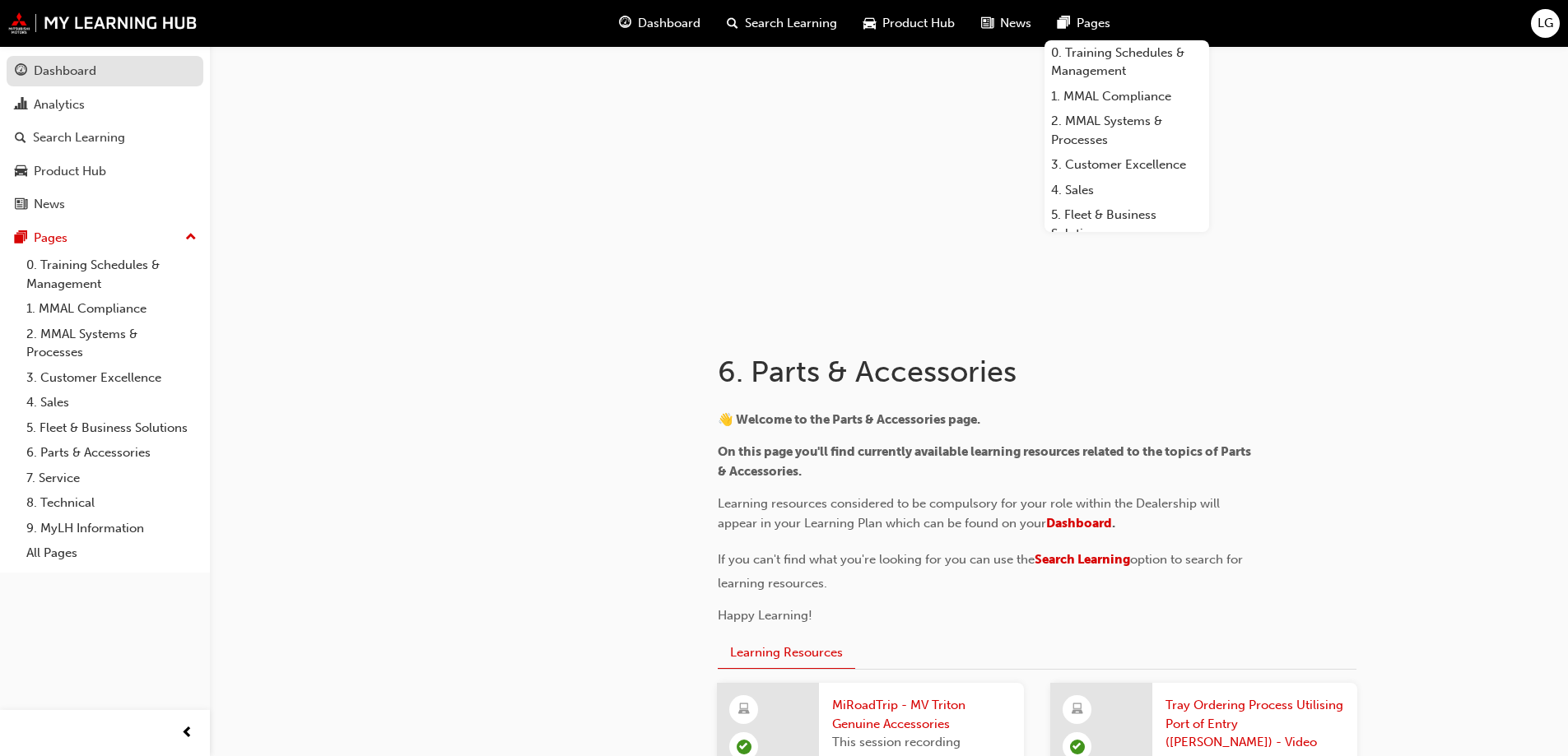
click at [83, 75] on div "Dashboard" at bounding box center [64, 71] width 62 height 19
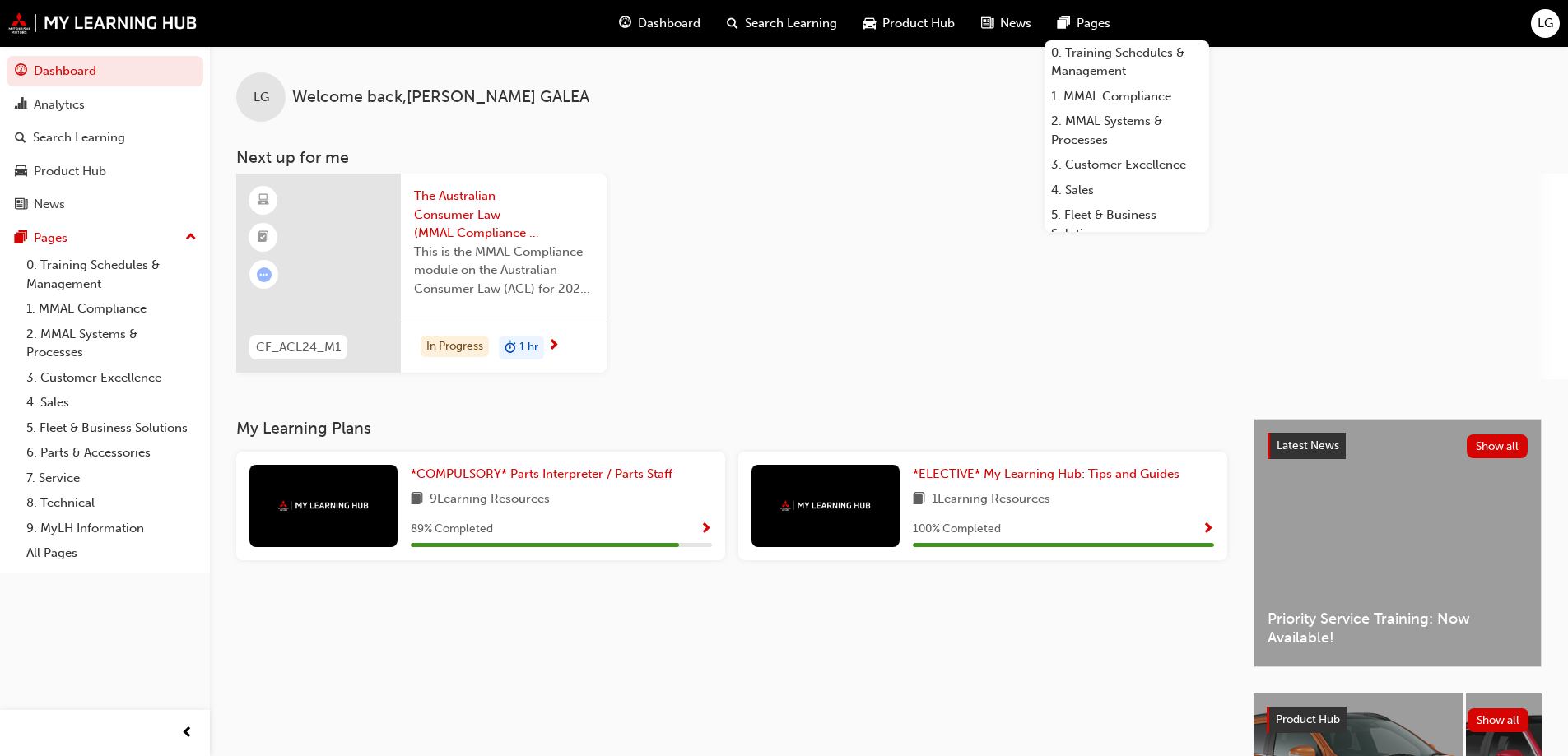
click at [881, 325] on div "CF_ACL24_M1 The Australian Consumer Law (MMAL Compliance - 2024) This is the MM…" at bounding box center [902, 276] width 1332 height 206
click at [504, 476] on span "*COMPULSORY* Parts Interpreter / Parts Staff" at bounding box center [541, 473] width 261 height 14
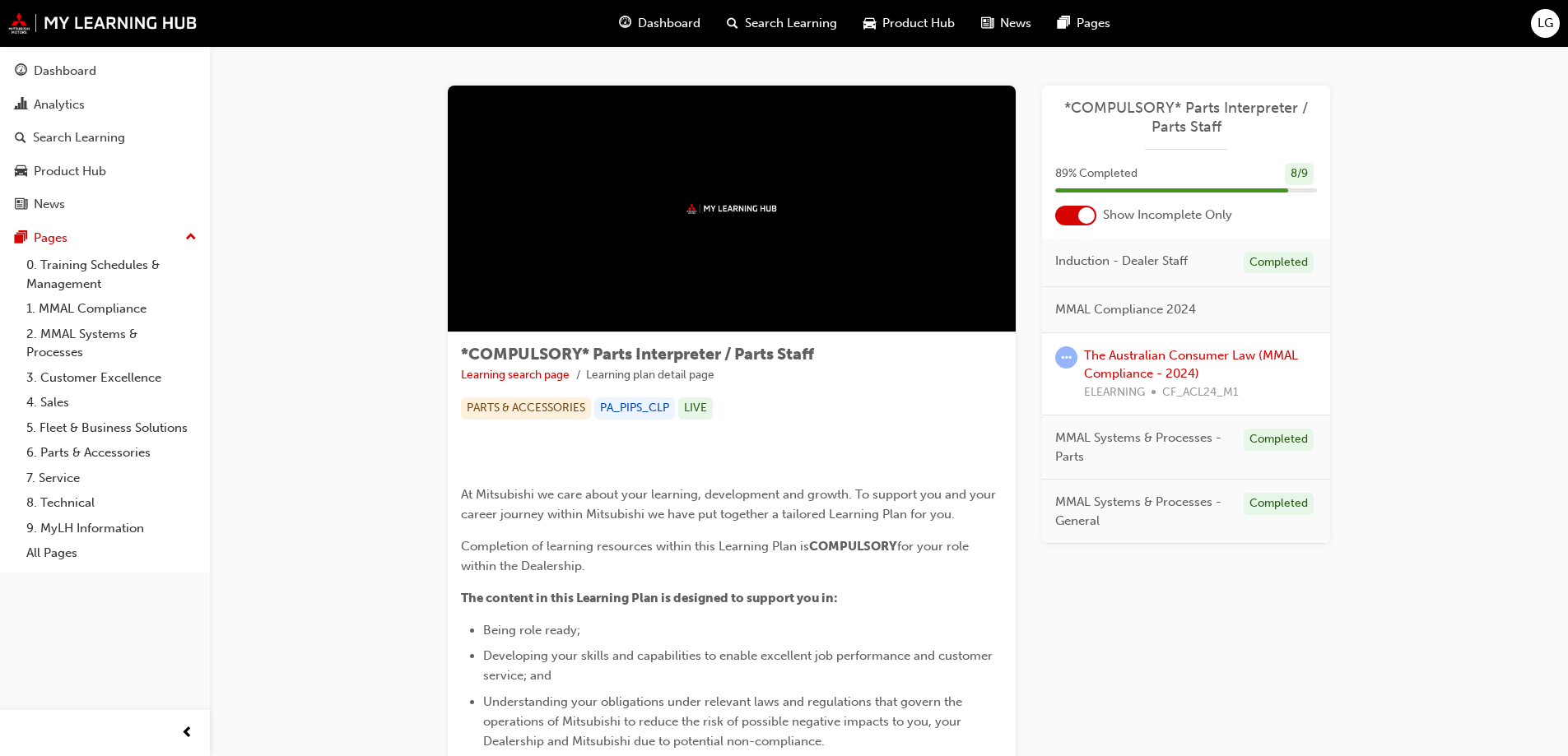
click at [729, 215] on div at bounding box center [731, 209] width 568 height 247
click at [72, 76] on div "Dashboard" at bounding box center [64, 71] width 62 height 19
